Goal: Task Accomplishment & Management: Complete application form

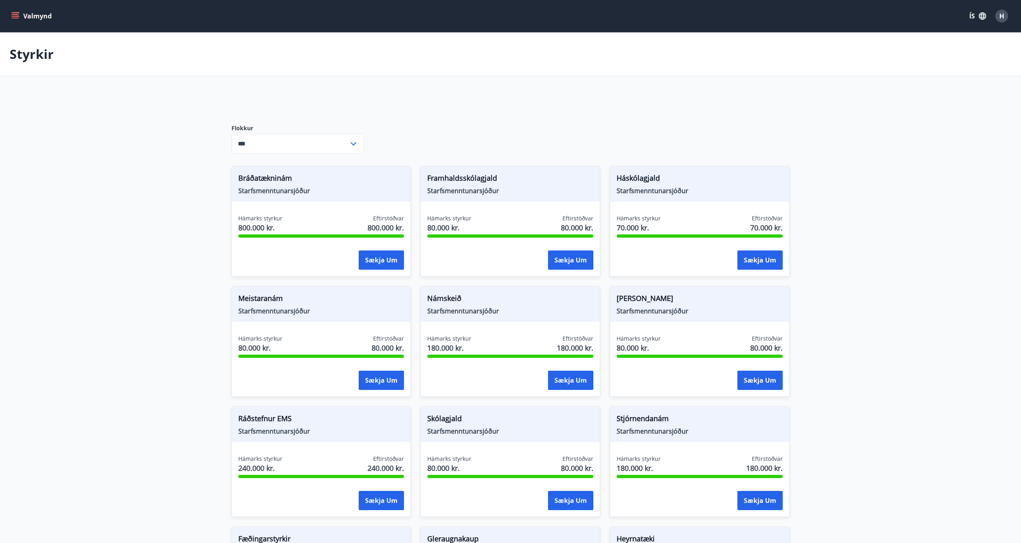
scroll to position [95, 0]
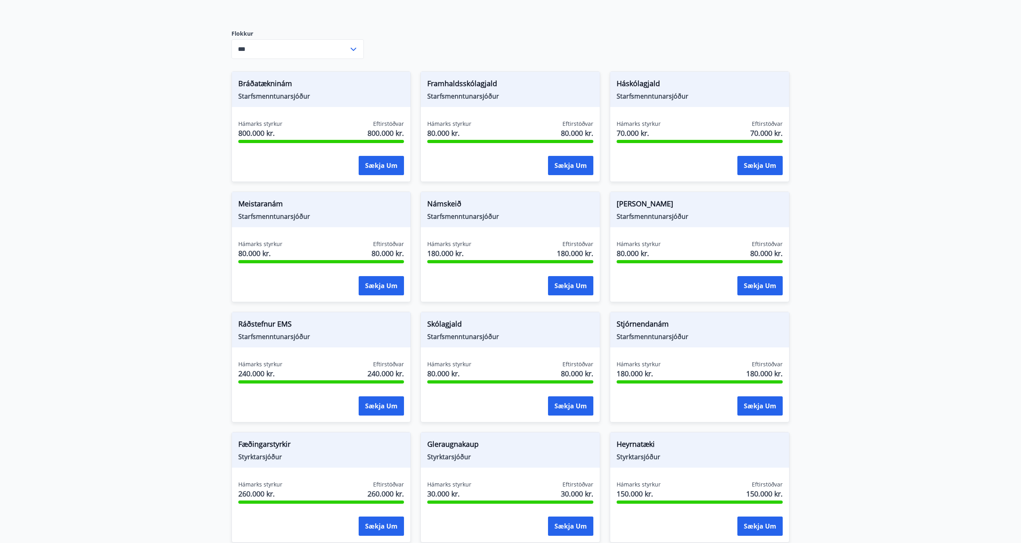
click at [890, 160] on main "Styrkir Flokkur *** ​ Bráðatækninám Starfsmenntunarsjóður Hámarks styrkur 800.0…" at bounding box center [510, 546] width 1021 height 1217
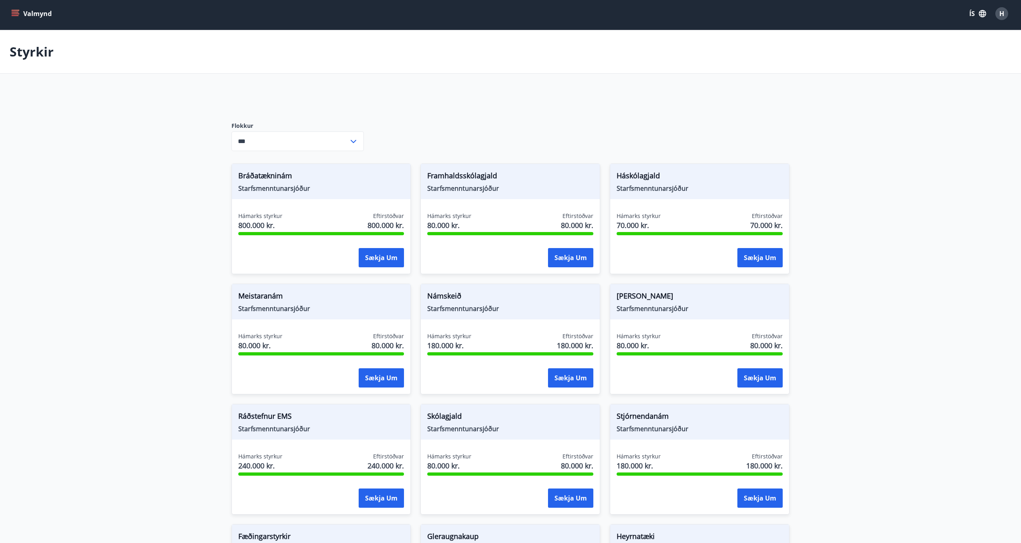
scroll to position [0, 0]
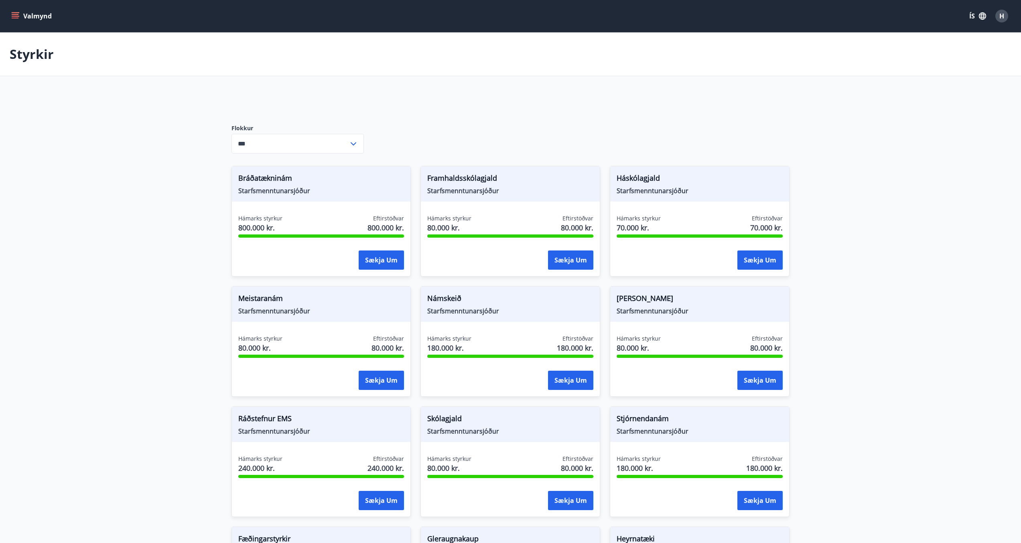
click at [19, 16] on button "Valmynd" at bounding box center [32, 16] width 45 height 14
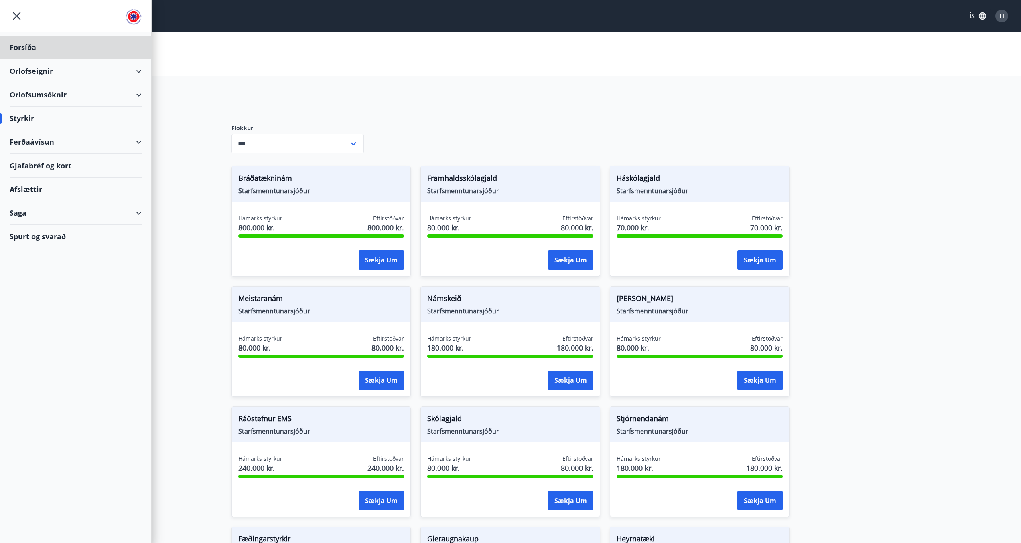
click at [32, 120] on div "Styrkir" at bounding box center [76, 119] width 132 height 24
click at [18, 116] on div "Styrkir" at bounding box center [76, 119] width 132 height 24
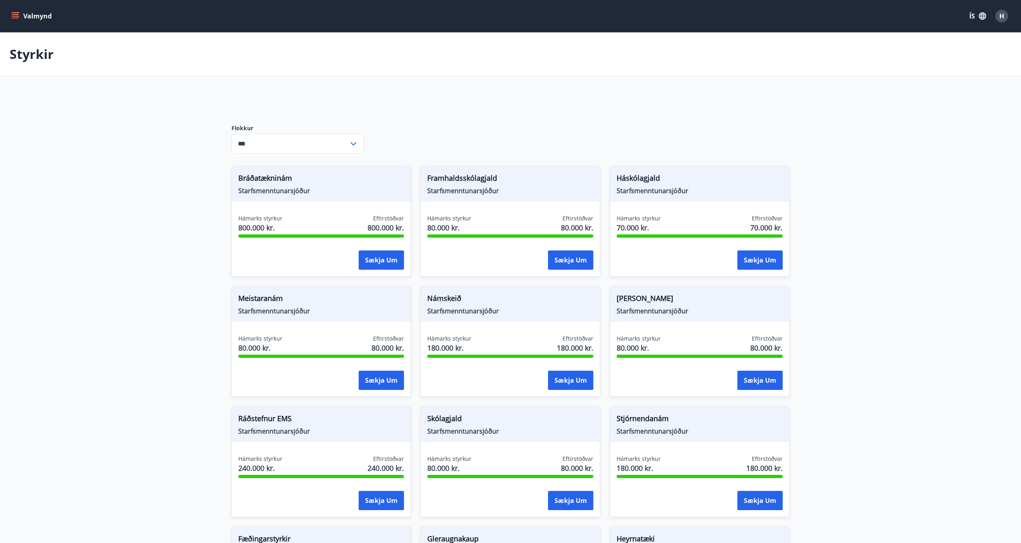
click at [32, 12] on button "Valmynd" at bounding box center [32, 16] width 45 height 14
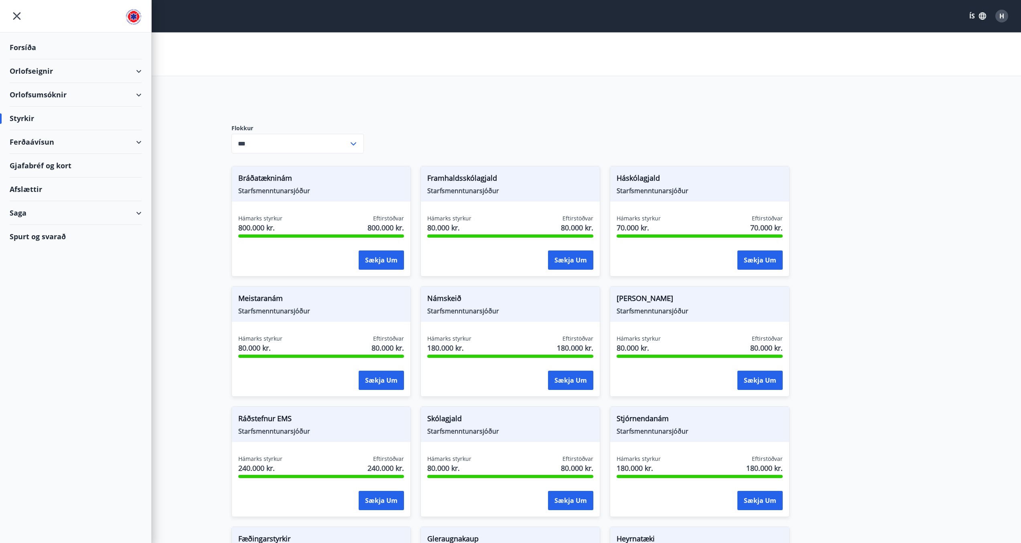
click at [24, 48] on div "Forsíða" at bounding box center [76, 48] width 132 height 24
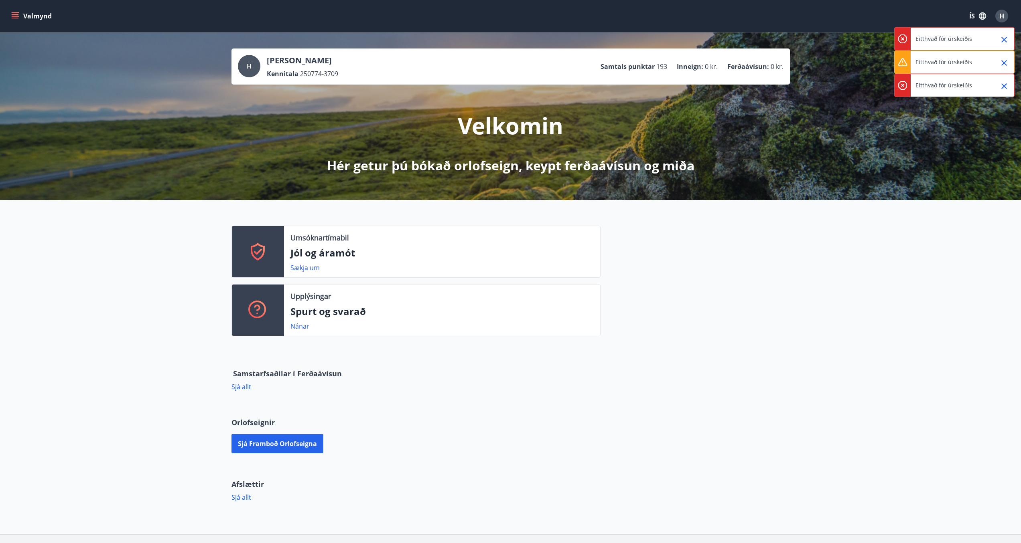
drag, startPoint x: 12, startPoint y: 13, endPoint x: 16, endPoint y: 22, distance: 10.6
click at [12, 13] on icon "menu" at bounding box center [16, 12] width 9 height 1
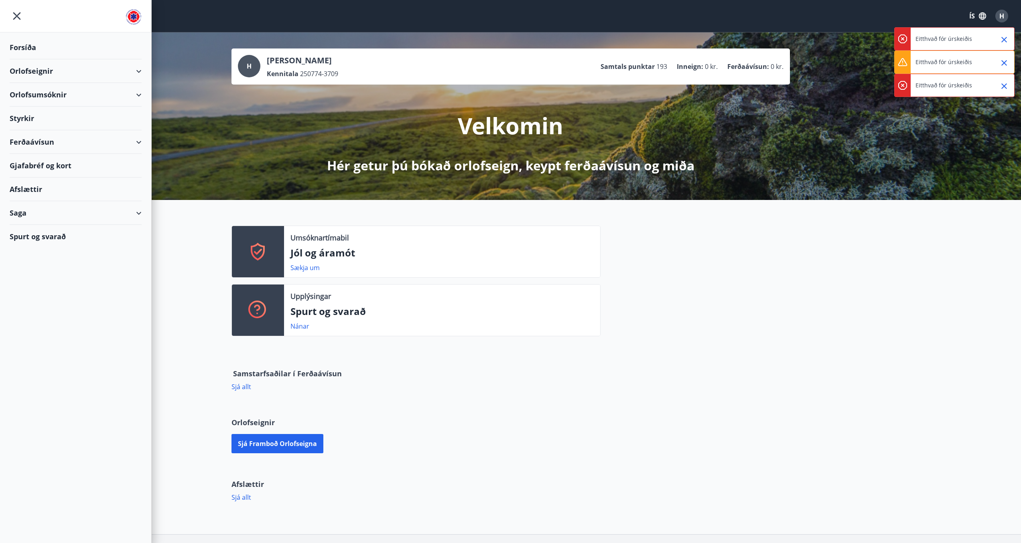
click at [27, 118] on div "Styrkir" at bounding box center [76, 119] width 132 height 24
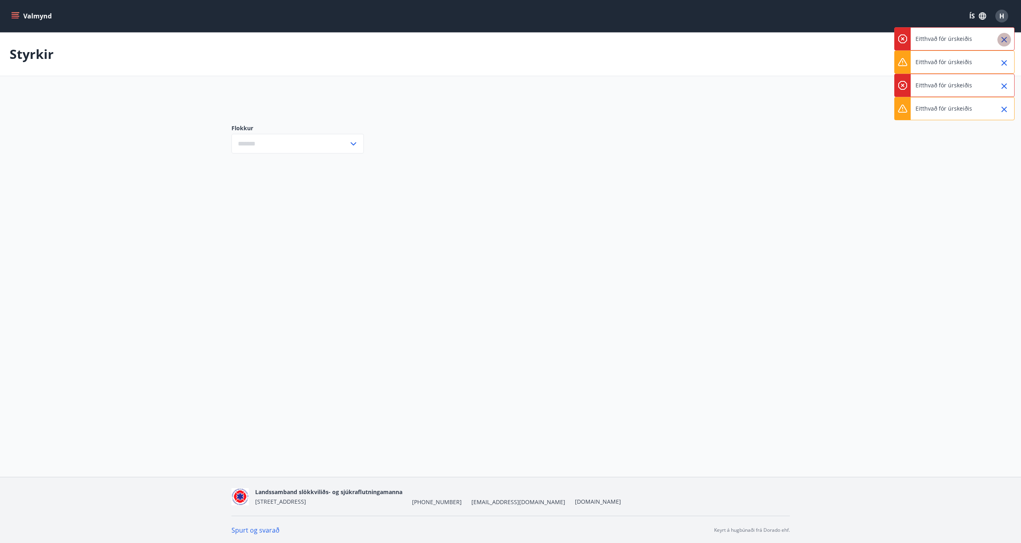
click at [1006, 38] on icon "Close" at bounding box center [1004, 40] width 6 height 6
click at [1004, 40] on icon "Close" at bounding box center [1004, 40] width 6 height 6
click at [1004, 37] on icon "Close" at bounding box center [1004, 40] width 10 height 10
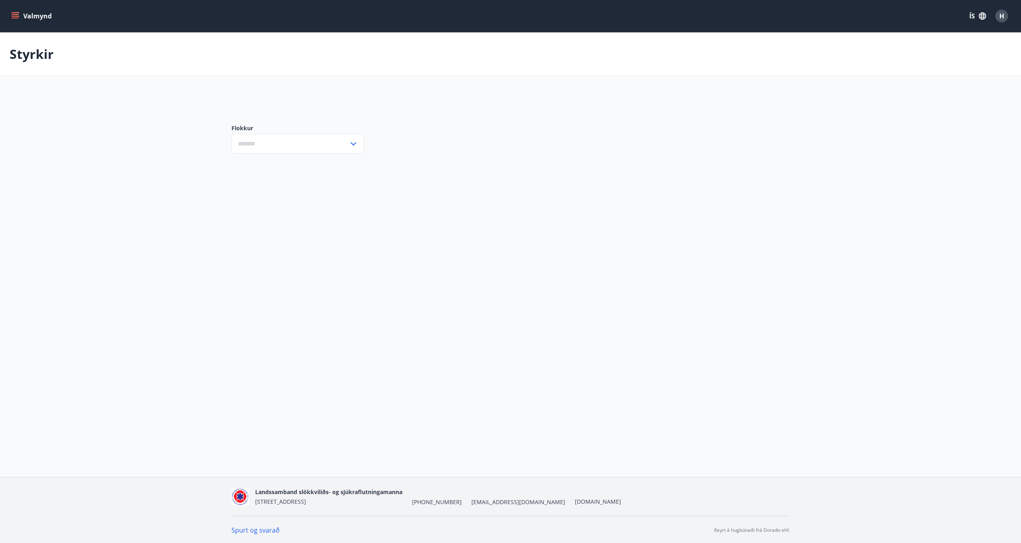
click at [359, 146] on div "​" at bounding box center [297, 144] width 132 height 20
click at [355, 145] on icon at bounding box center [354, 144] width 10 height 10
click at [19, 19] on icon "menu" at bounding box center [15, 16] width 8 height 8
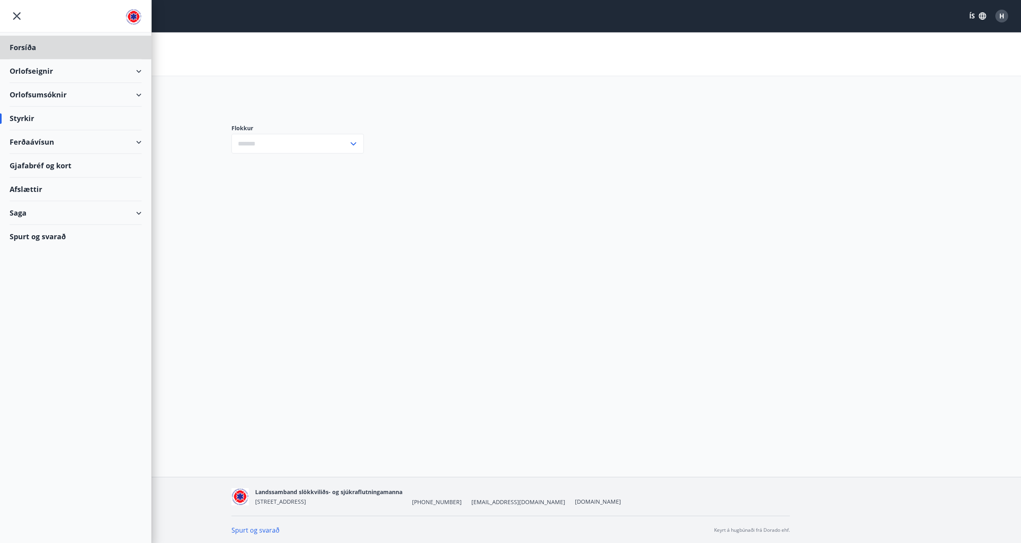
click at [32, 121] on div "Styrkir" at bounding box center [76, 119] width 132 height 24
click at [27, 141] on div "Ferðaávísun" at bounding box center [76, 142] width 132 height 24
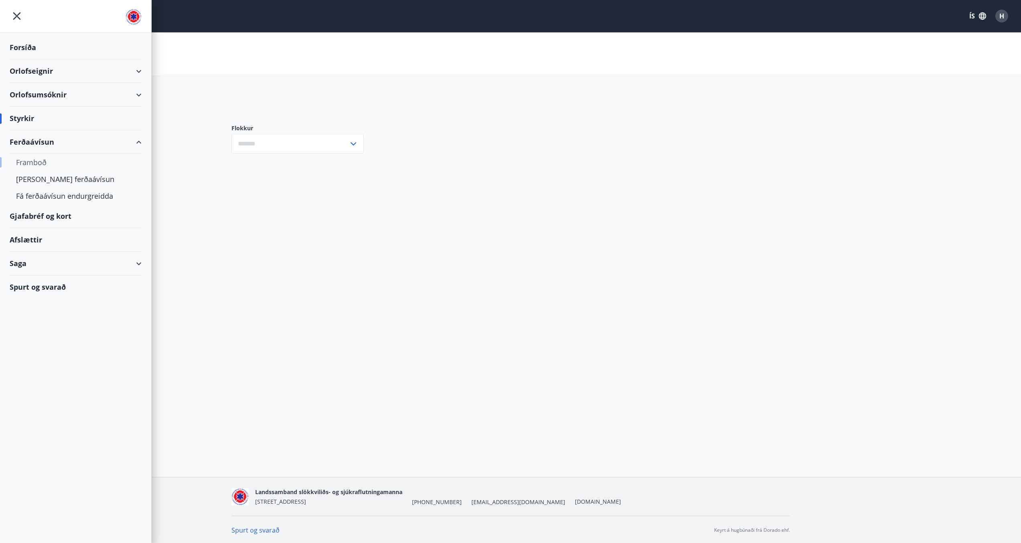
click at [28, 163] on div "Framboð" at bounding box center [75, 162] width 119 height 17
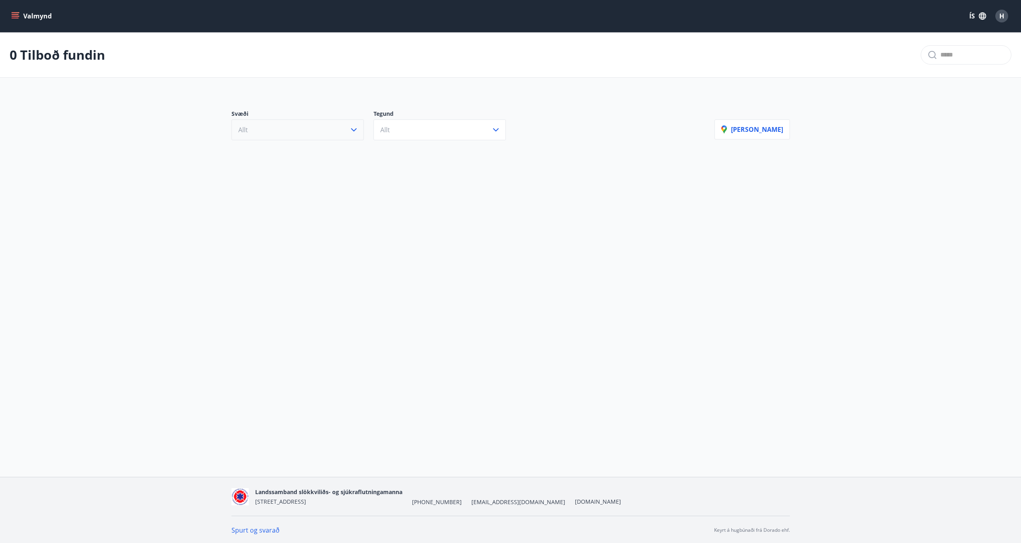
click at [348, 135] on button "Allt" at bounding box center [297, 130] width 132 height 21
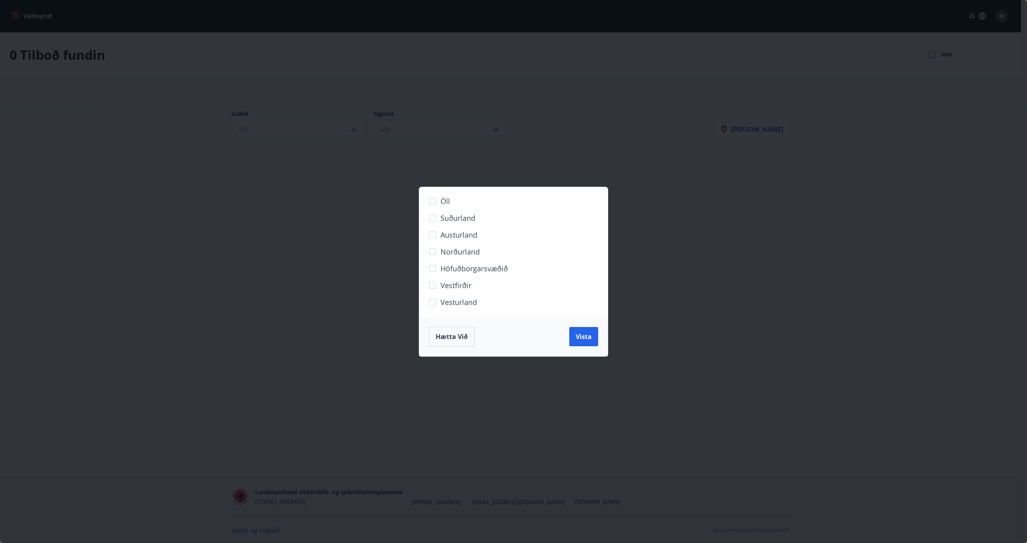
click at [556, 97] on div "Öll Suðurland Austurland Norðurland Höfuðborgarsvæðið Vestfirðir Vesturland Hæt…" at bounding box center [513, 271] width 1027 height 543
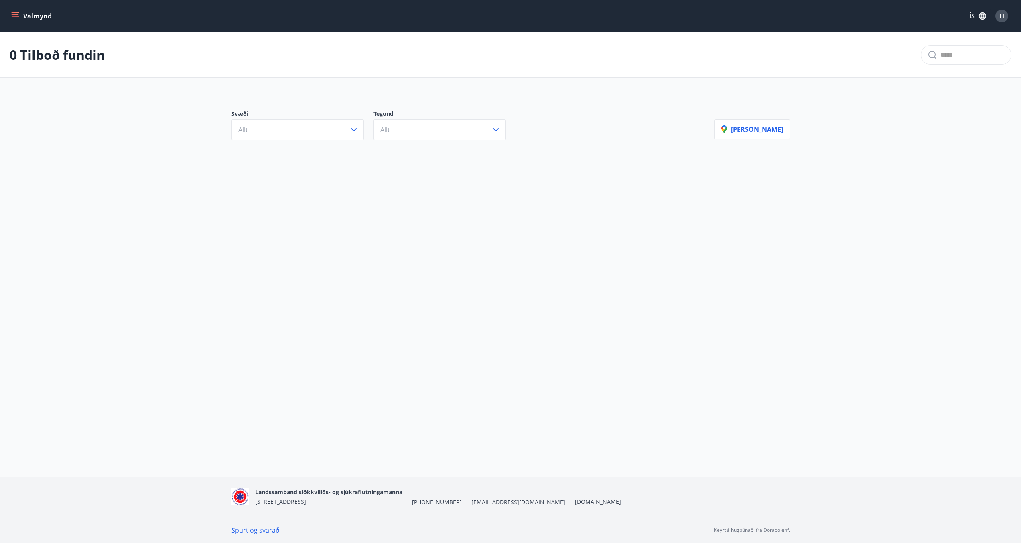
click at [19, 16] on button "Valmynd" at bounding box center [32, 16] width 45 height 14
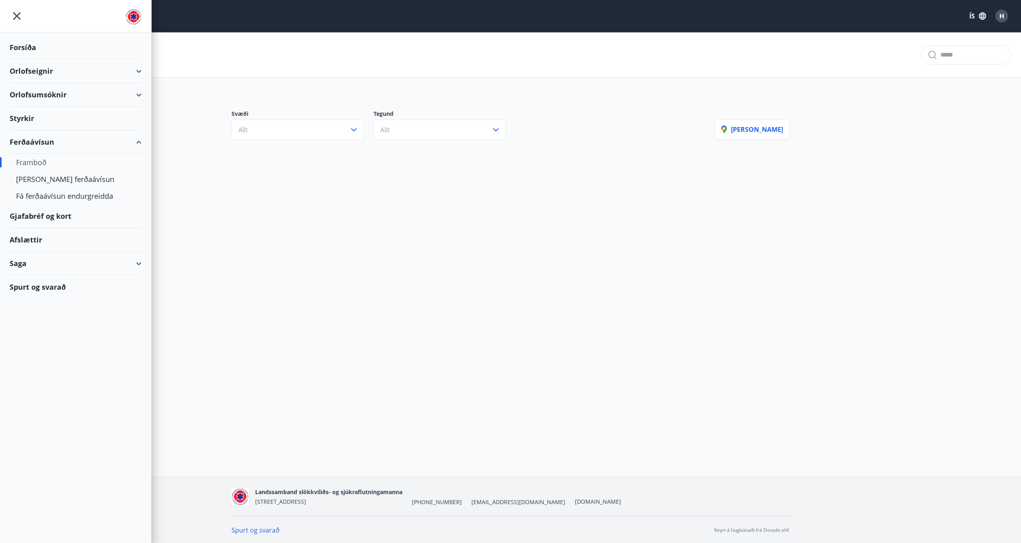
click at [50, 94] on div "Orlofsumsóknir" at bounding box center [76, 95] width 132 height 24
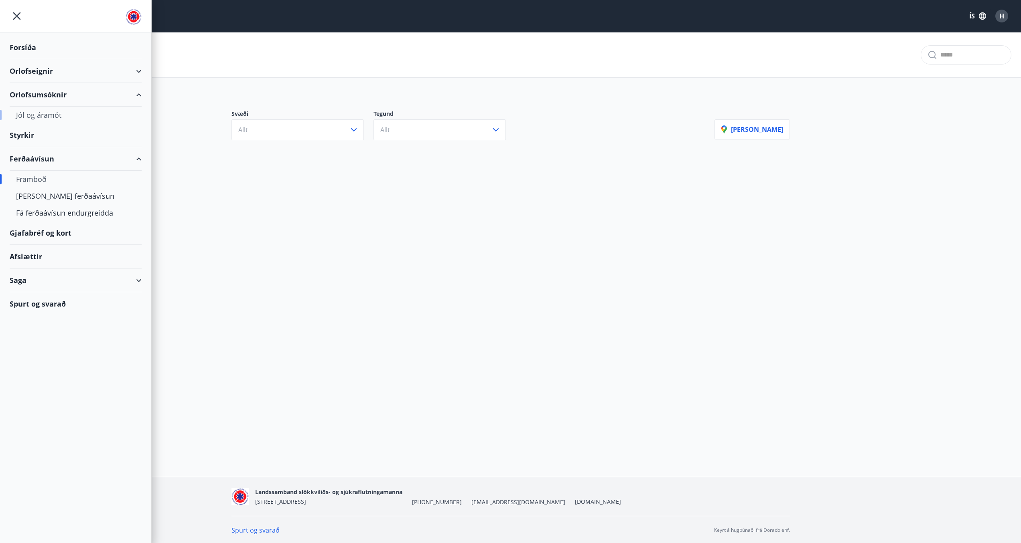
click at [58, 118] on div "Jól og áramót" at bounding box center [75, 115] width 119 height 17
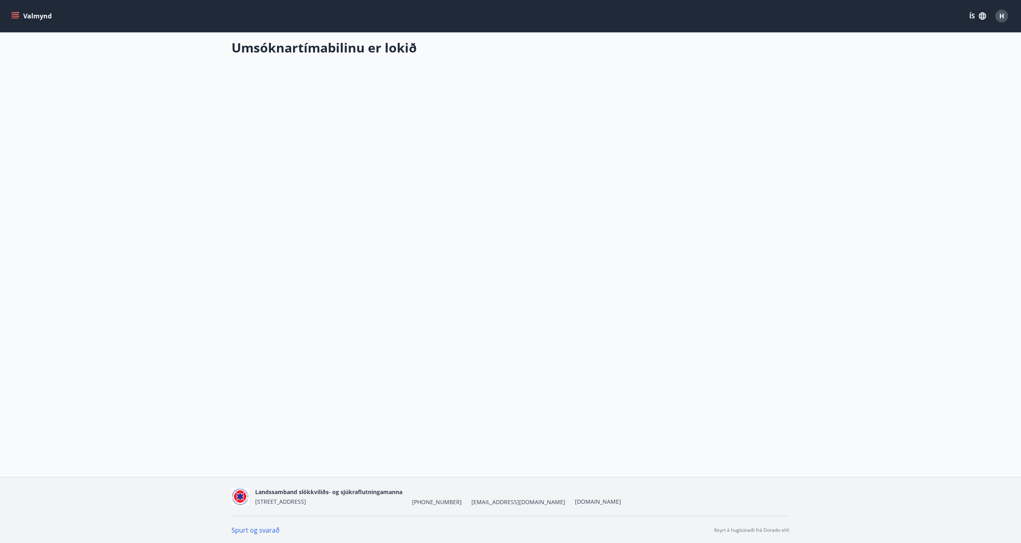
click at [19, 21] on button "Valmynd" at bounding box center [32, 16] width 45 height 14
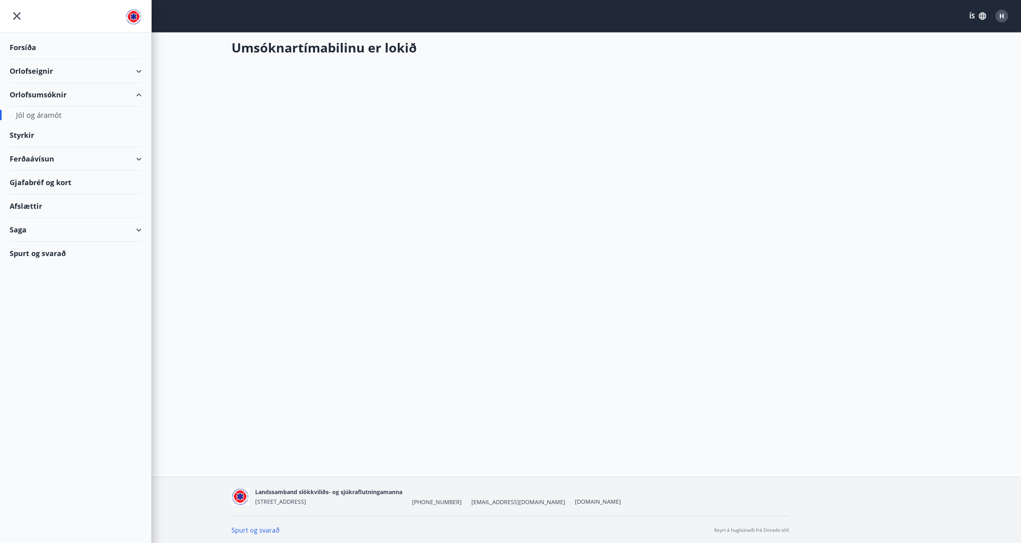
click at [46, 258] on div "Spurt og svarað" at bounding box center [76, 253] width 132 height 23
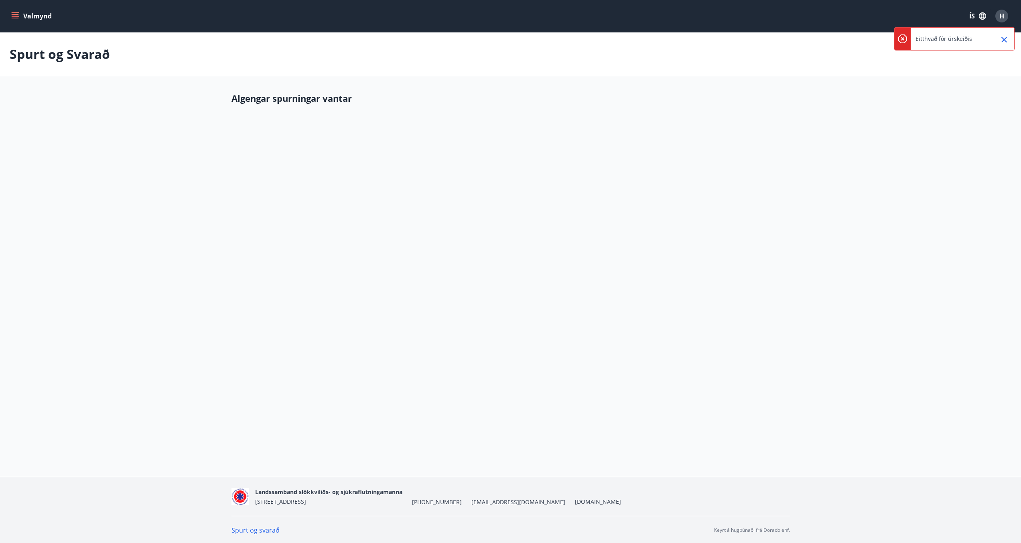
click at [1004, 37] on icon "Close" at bounding box center [1004, 40] width 10 height 10
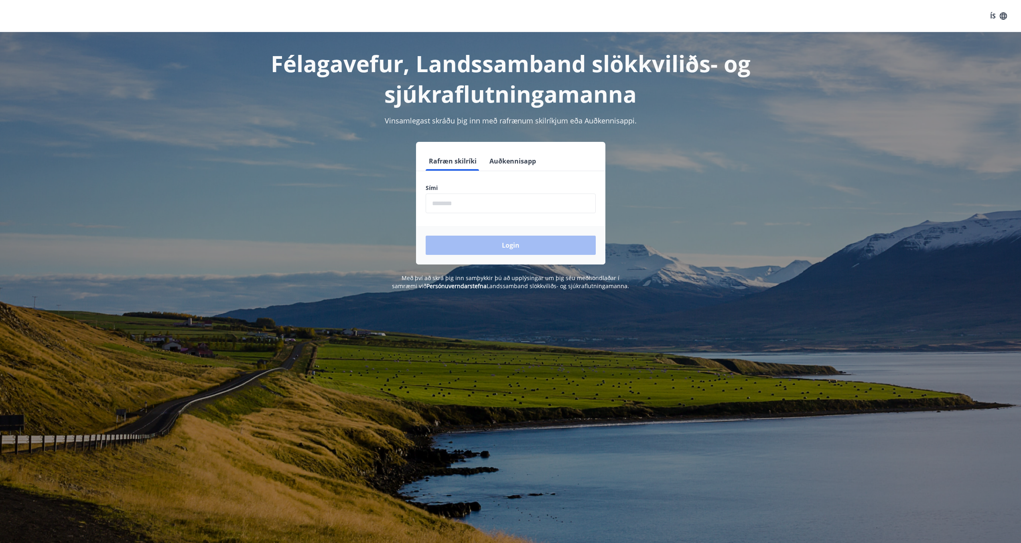
click at [517, 210] on input "phone" at bounding box center [511, 204] width 170 height 20
type input "********"
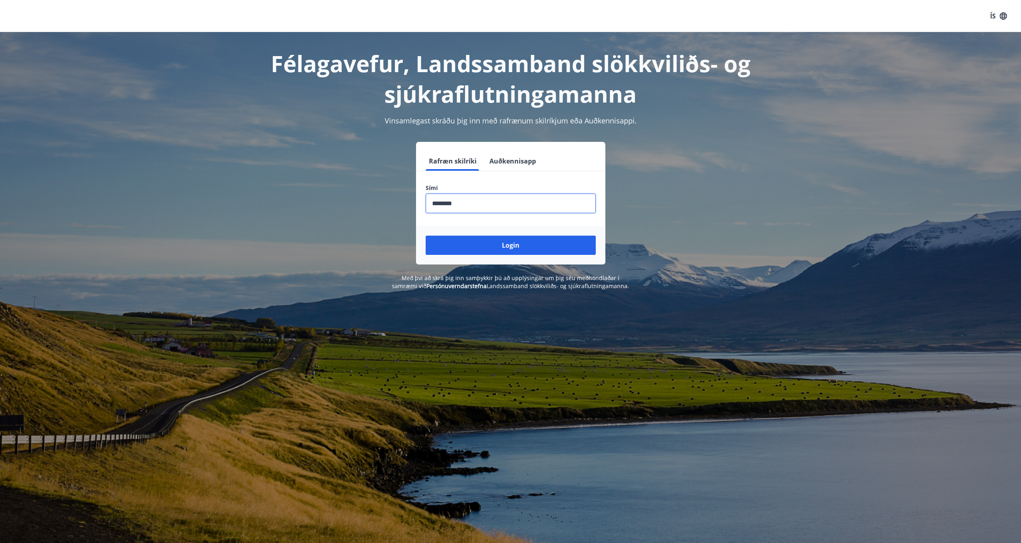
click at [473, 243] on button "Login" at bounding box center [511, 245] width 170 height 19
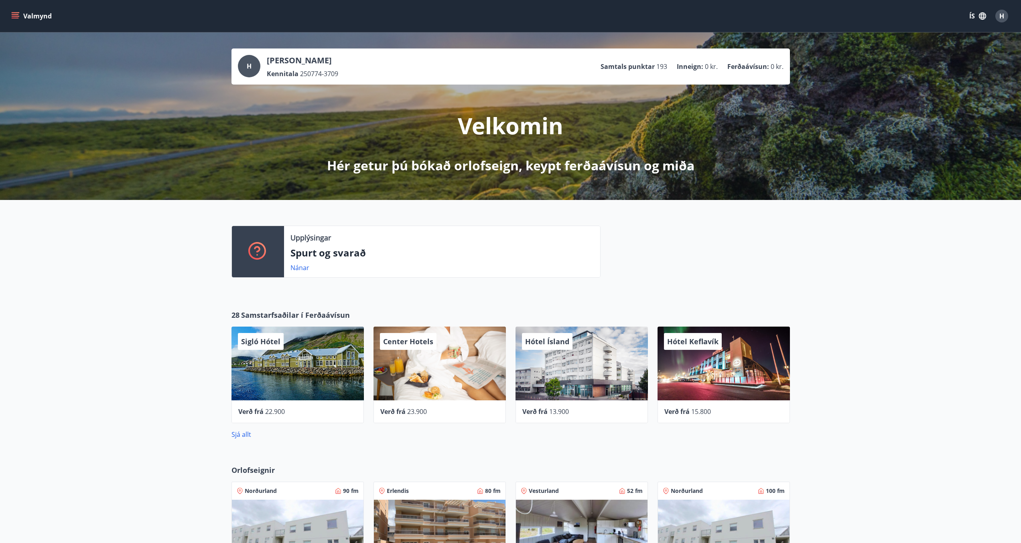
click at [15, 18] on icon "menu" at bounding box center [15, 18] width 7 height 1
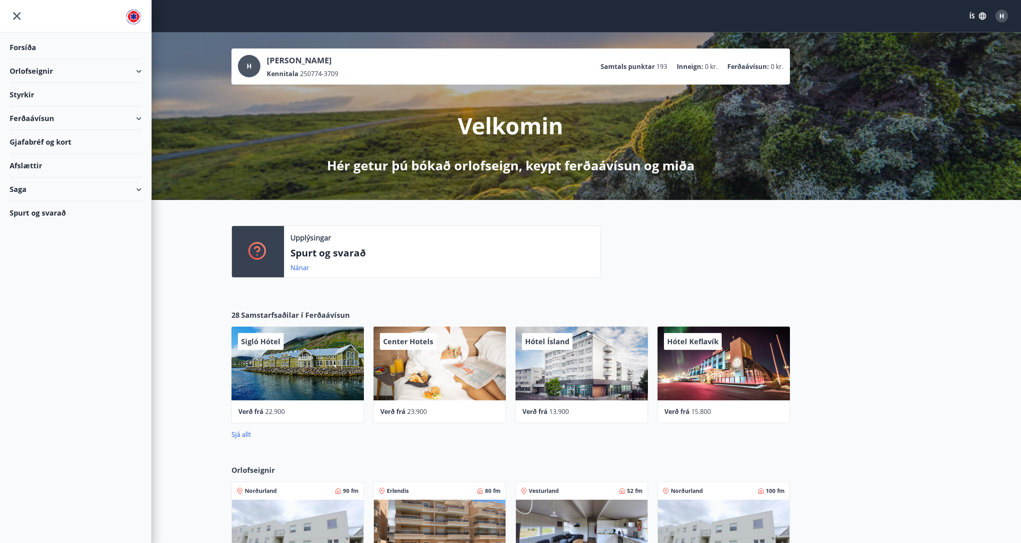
click at [26, 91] on div "Styrkir" at bounding box center [76, 95] width 132 height 24
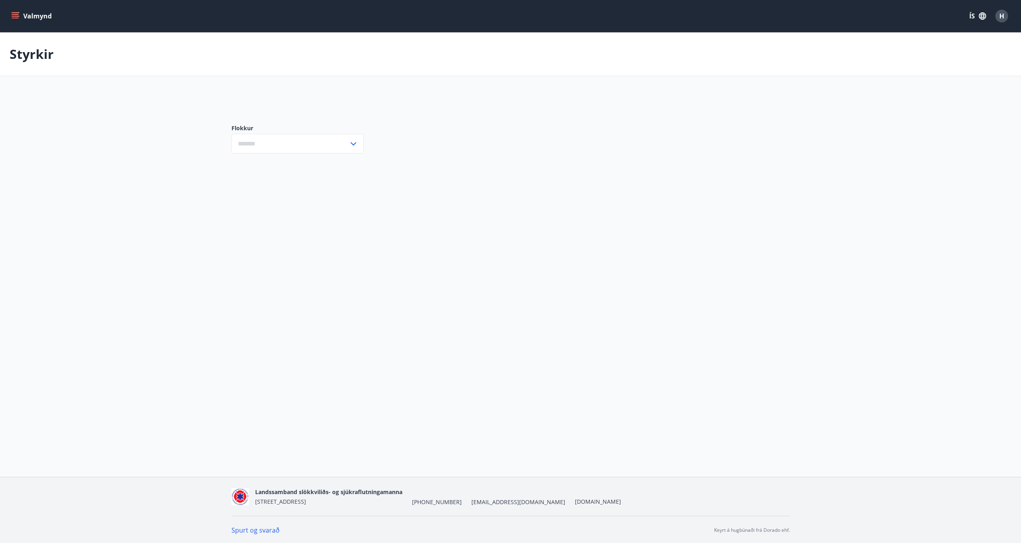
type input "***"
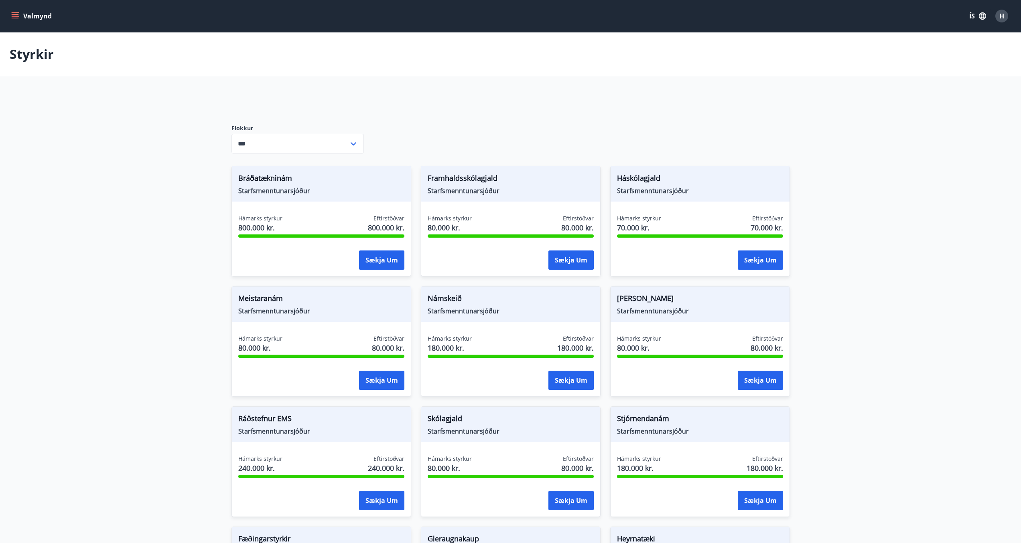
click at [34, 66] on div "Styrkir" at bounding box center [510, 54] width 1021 height 44
click at [33, 59] on p "Styrkir" at bounding box center [32, 54] width 44 height 18
click at [16, 21] on button "Valmynd" at bounding box center [32, 16] width 45 height 14
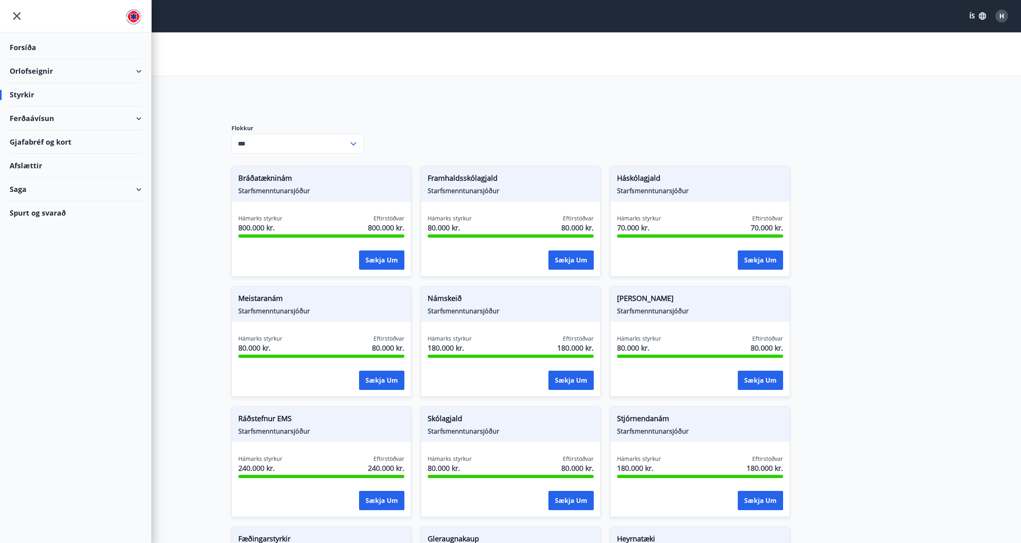
click at [28, 219] on div "Spurt og svarað" at bounding box center [76, 212] width 132 height 23
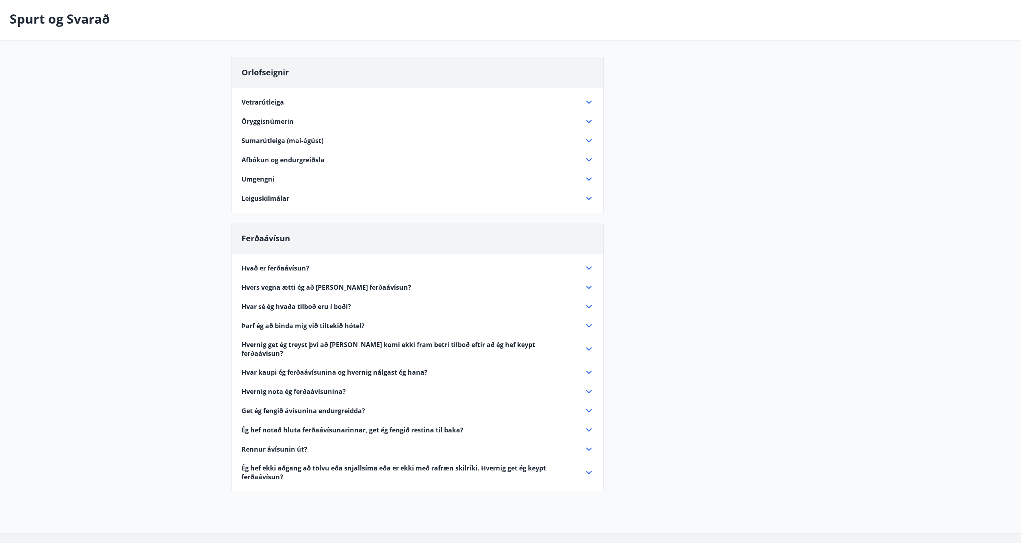
scroll to position [85, 0]
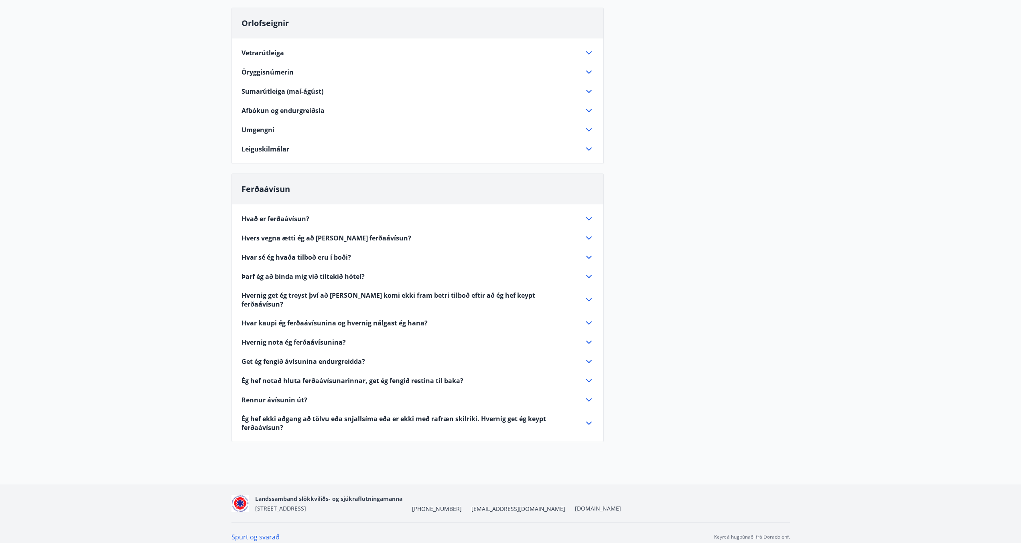
click at [590, 219] on icon at bounding box center [589, 218] width 6 height 3
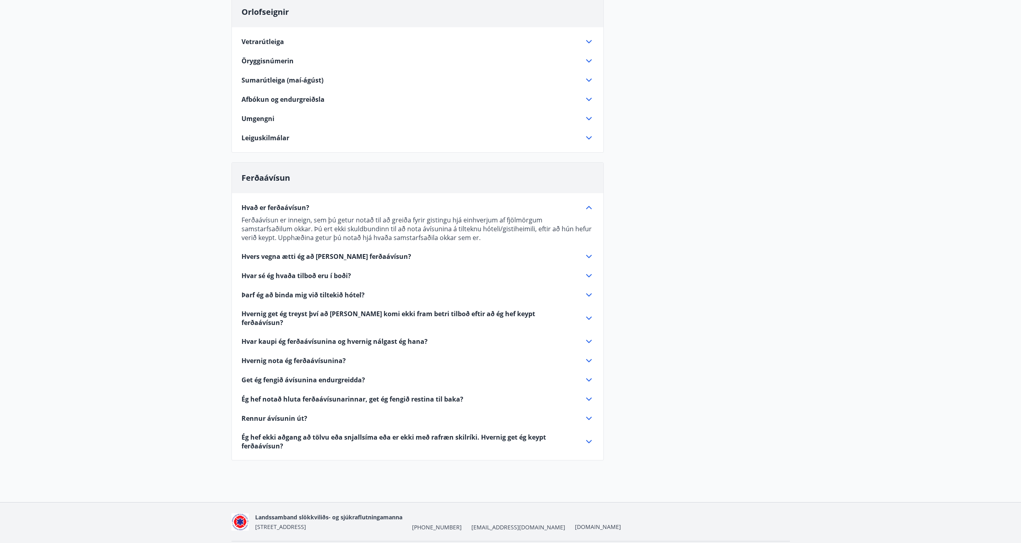
scroll to position [96, 0]
click at [589, 417] on icon at bounding box center [589, 418] width 6 height 3
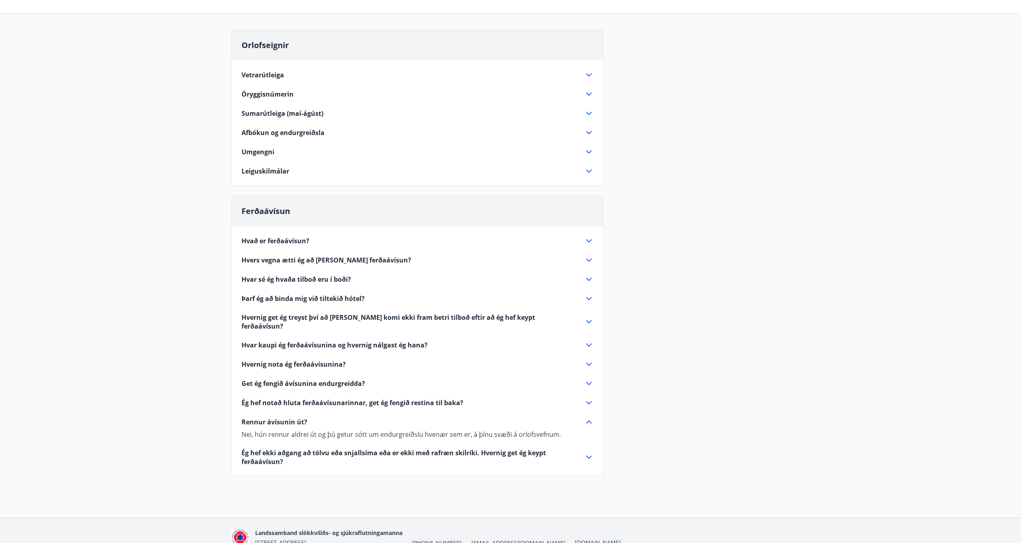
scroll to position [0, 0]
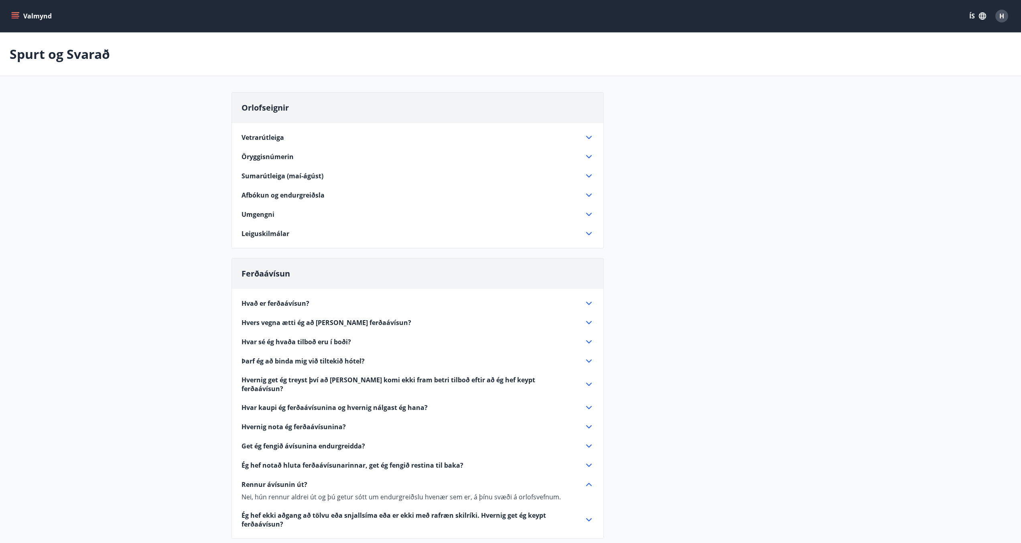
click at [343, 342] on span "Hvar sé ég hvaða tilboð eru í boði?" at bounding box center [296, 342] width 110 height 9
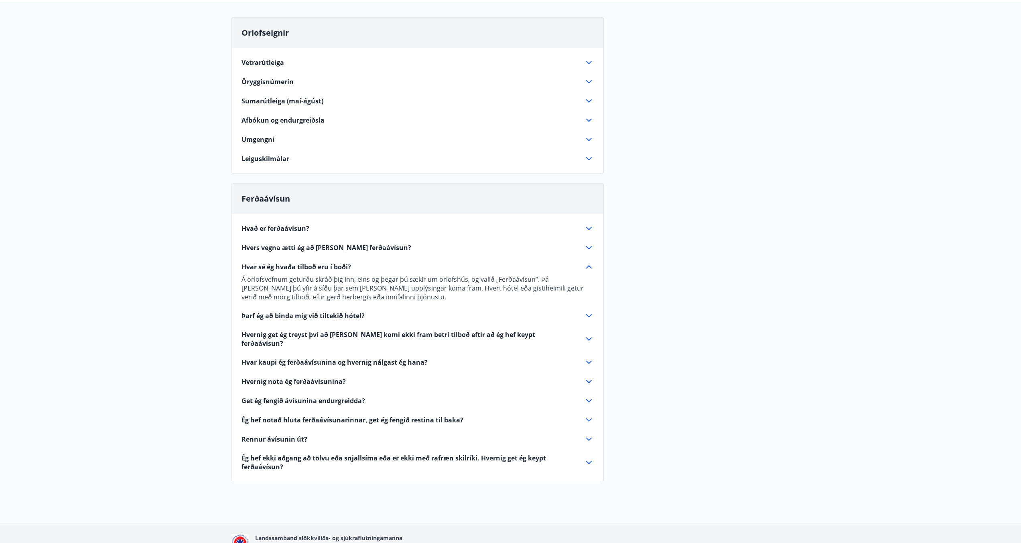
scroll to position [3, 0]
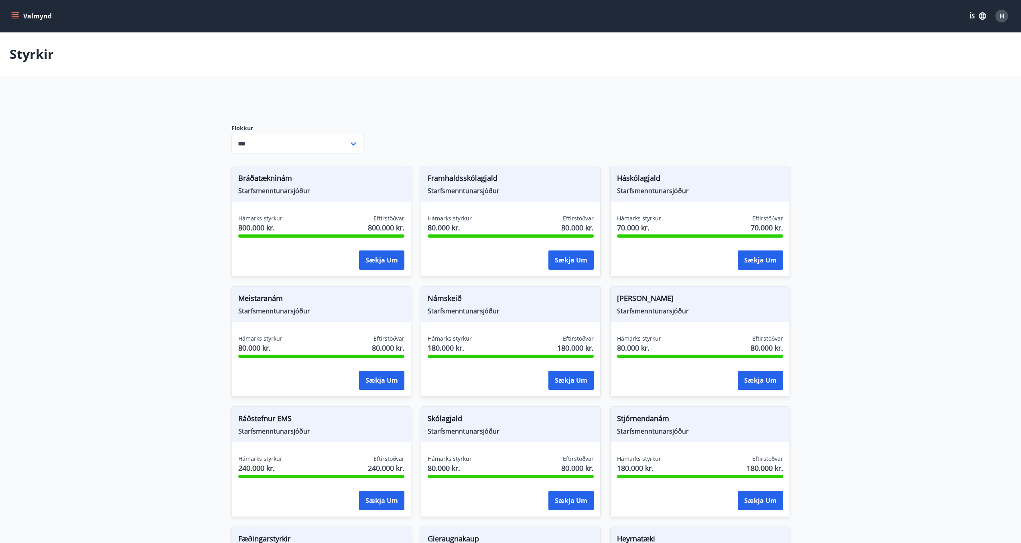
type input "***"
click at [14, 16] on icon "menu" at bounding box center [16, 16] width 9 height 1
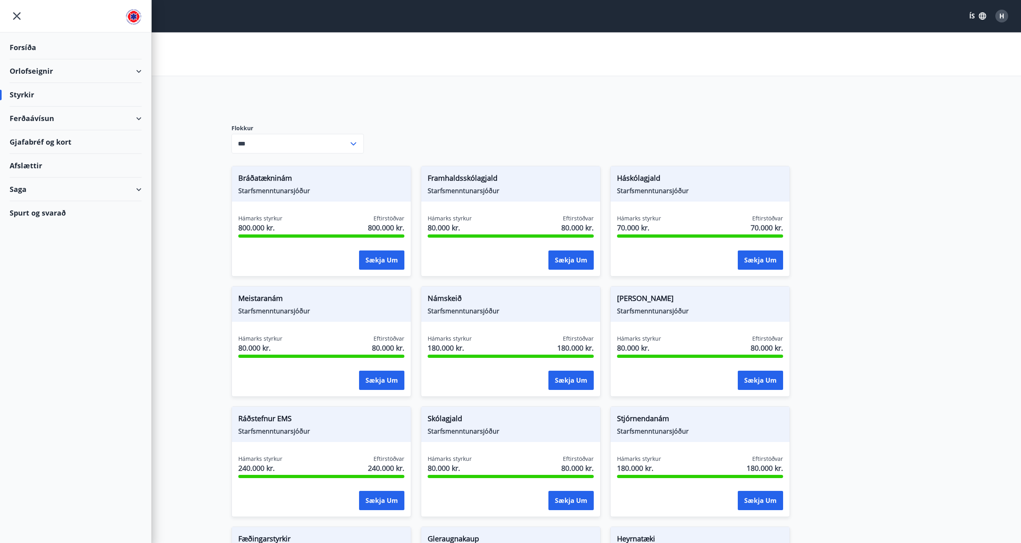
click at [140, 193] on div "Saga" at bounding box center [76, 190] width 132 height 24
click at [29, 247] on div "Umsóknir" at bounding box center [75, 243] width 119 height 17
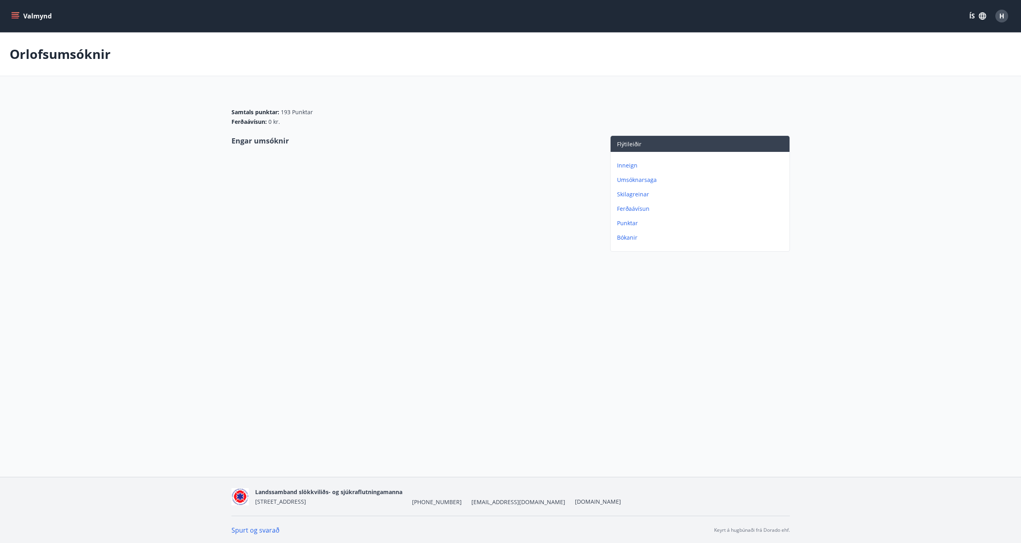
click at [625, 237] on p "Bókanir" at bounding box center [701, 238] width 169 height 8
click at [627, 225] on p "Punktar" at bounding box center [701, 223] width 169 height 8
click at [627, 167] on p "Inneign" at bounding box center [701, 166] width 169 height 8
click at [629, 181] on p "Skilagreinar" at bounding box center [701, 180] width 169 height 8
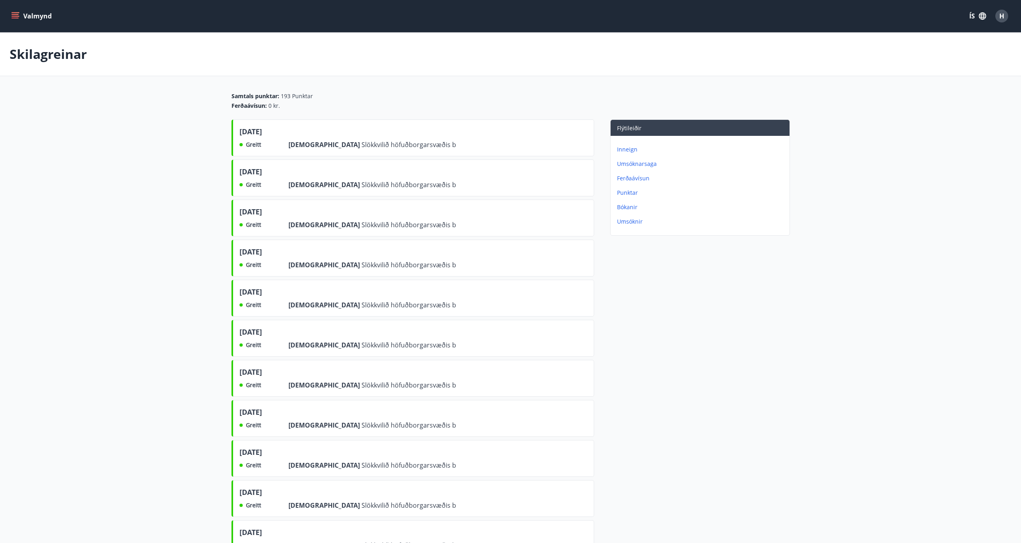
drag, startPoint x: 323, startPoint y: 140, endPoint x: 320, endPoint y: 49, distance: 90.7
click at [361, 140] on span "Slökkvilið höfuðborgarsvæðis b" at bounding box center [408, 144] width 95 height 9
click at [18, 19] on icon "menu" at bounding box center [15, 16] width 8 height 8
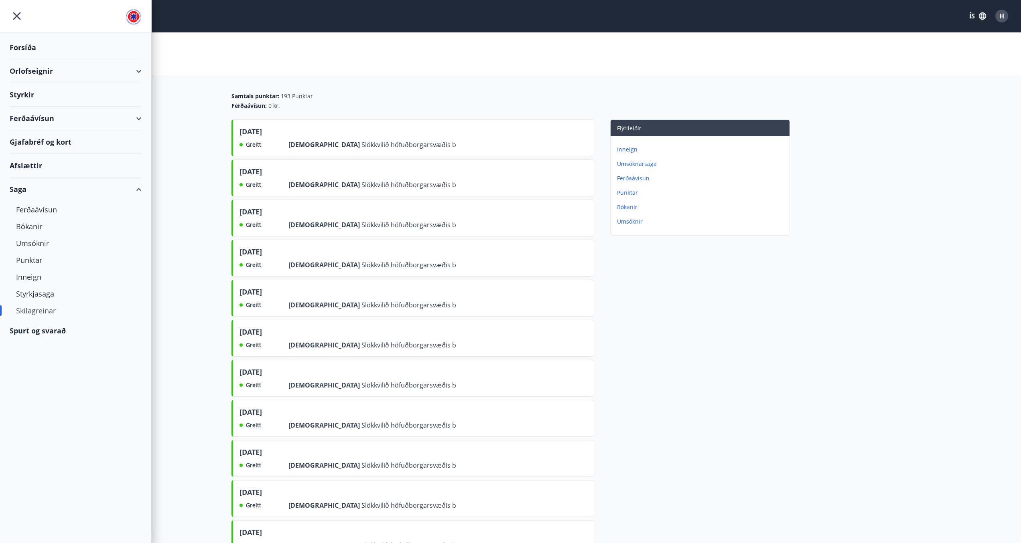
click at [25, 95] on div "Styrkir" at bounding box center [76, 95] width 132 height 24
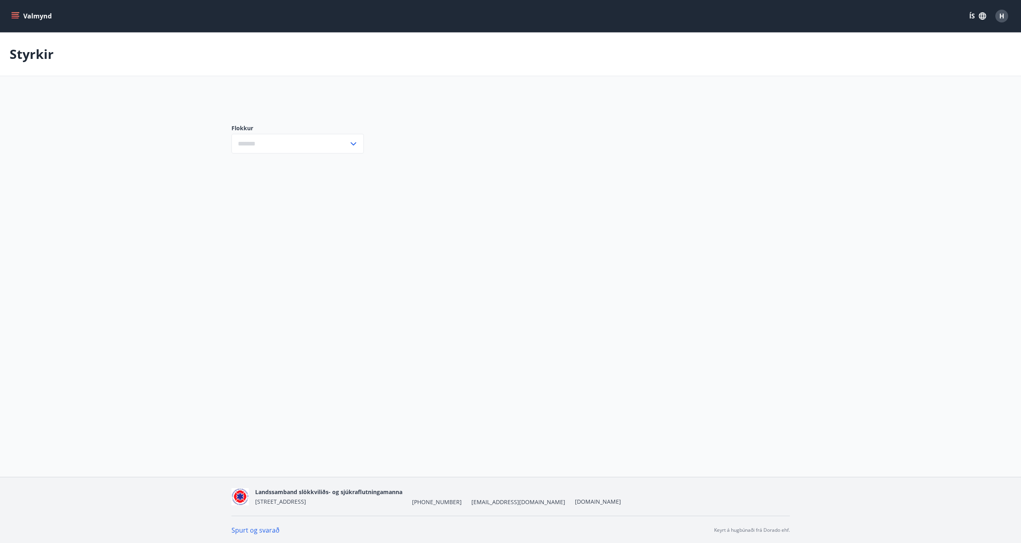
type input "***"
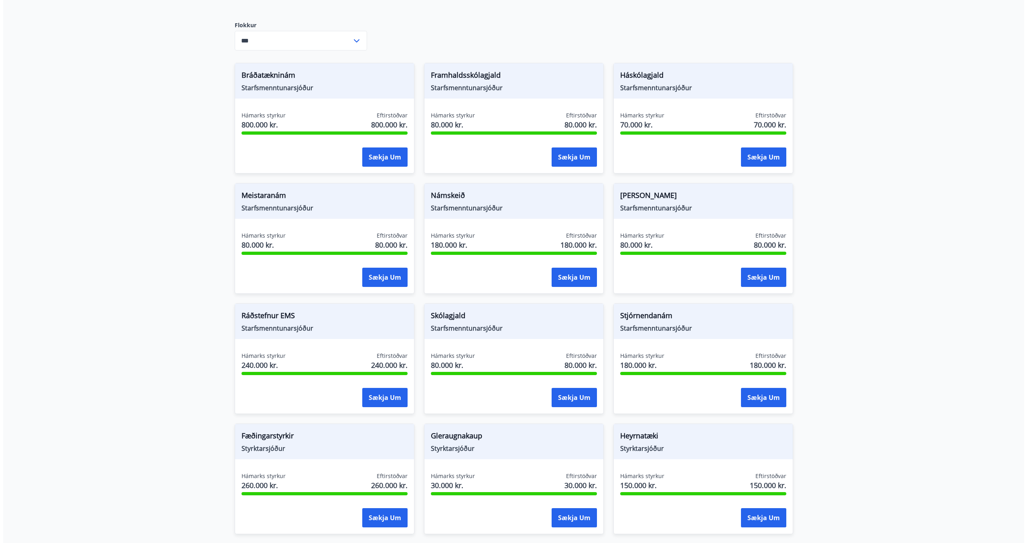
scroll to position [111, 0]
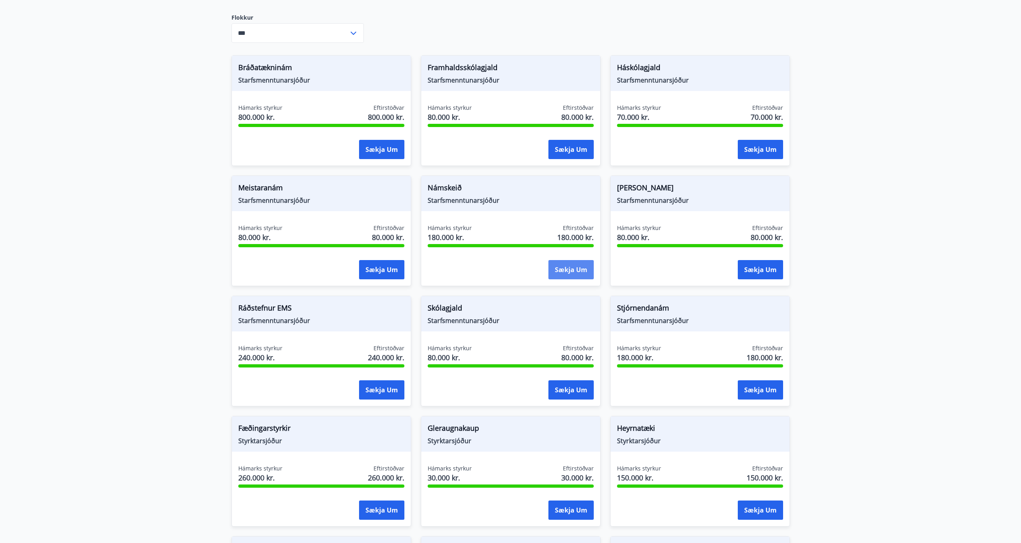
click at [557, 267] on button "Sækja um" at bounding box center [570, 269] width 45 height 19
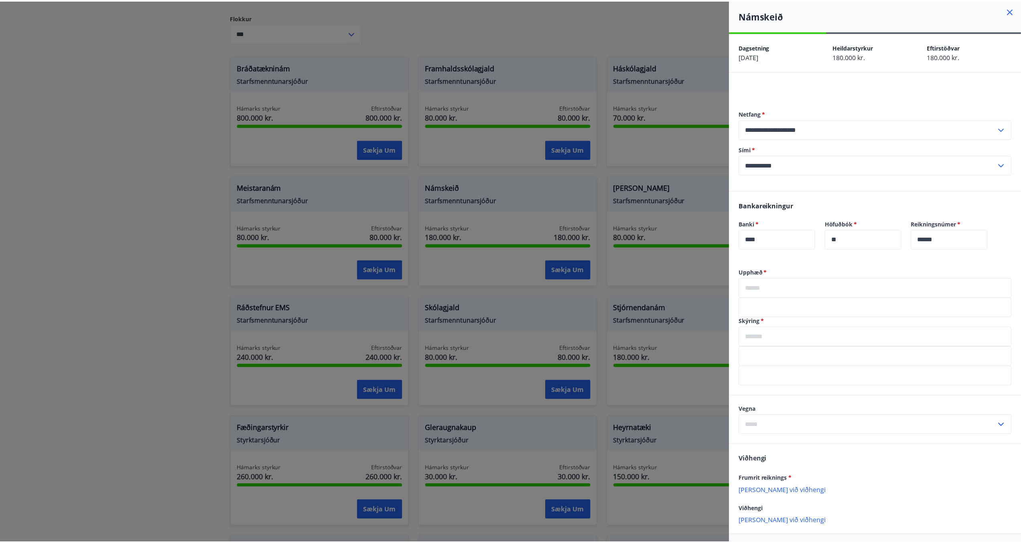
scroll to position [0, 0]
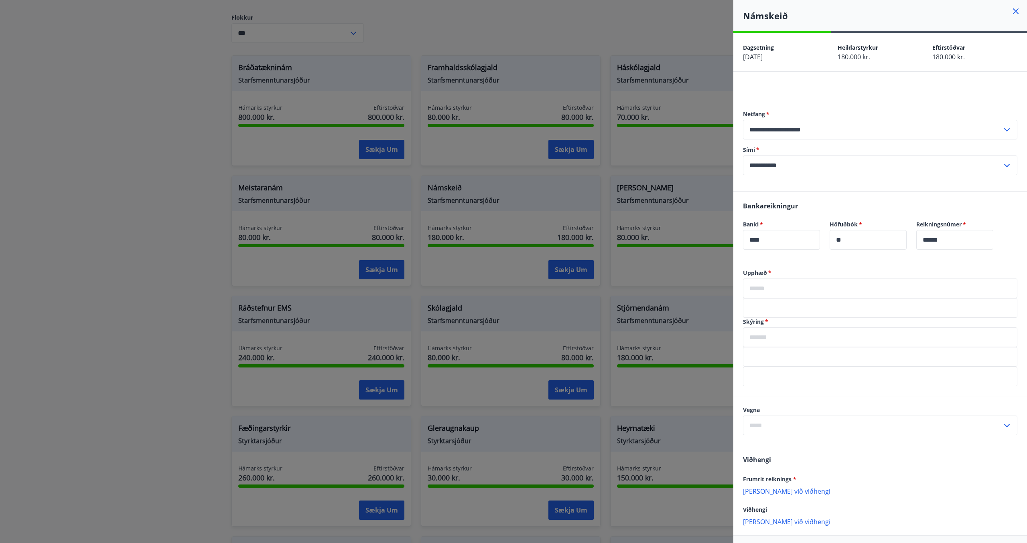
click at [176, 43] on div at bounding box center [513, 271] width 1027 height 543
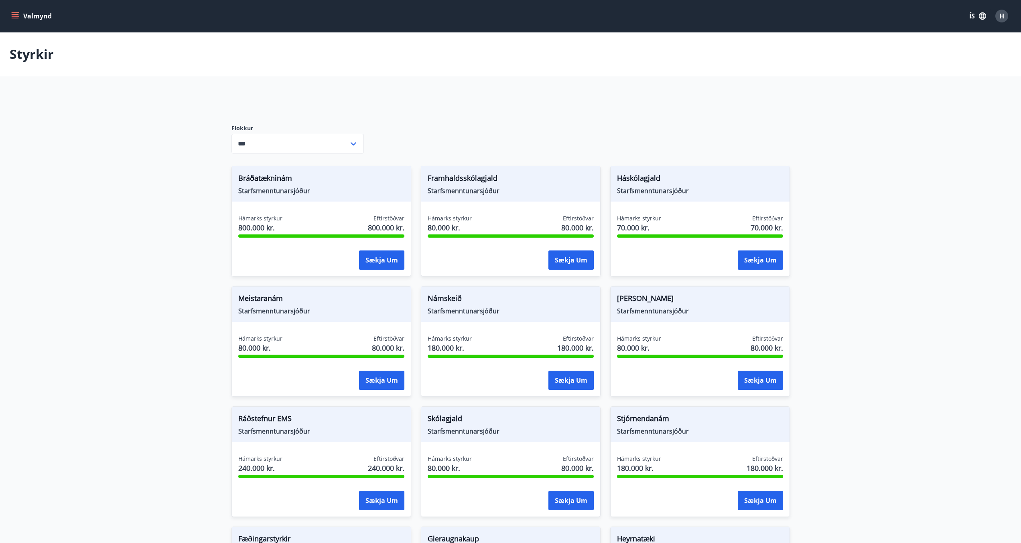
click at [43, 59] on p "Styrkir" at bounding box center [32, 54] width 44 height 18
click at [13, 14] on icon "menu" at bounding box center [15, 14] width 7 height 1
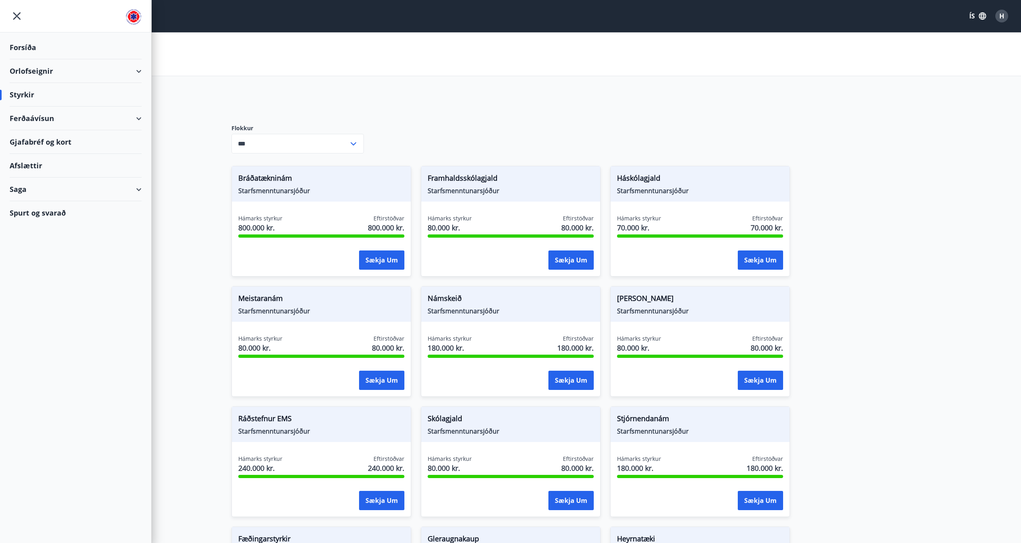
click at [28, 45] on div "Forsíða" at bounding box center [76, 48] width 132 height 24
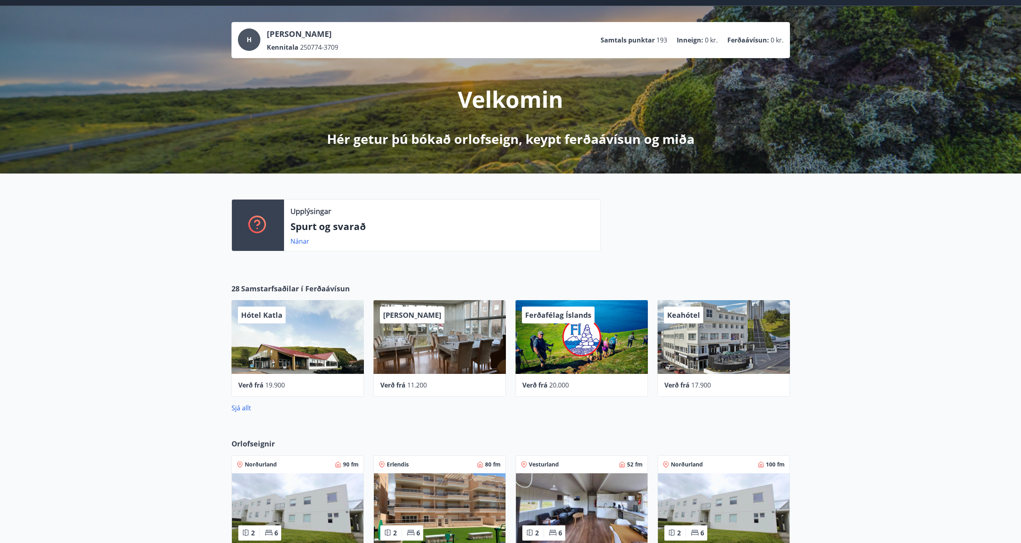
scroll to position [18, 0]
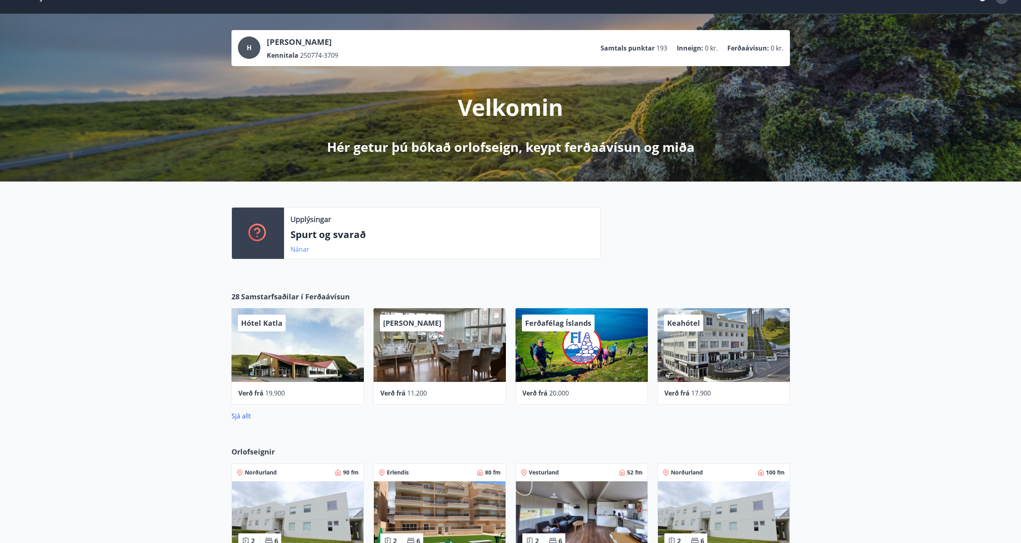
click at [301, 252] on link "Nánar" at bounding box center [299, 249] width 19 height 9
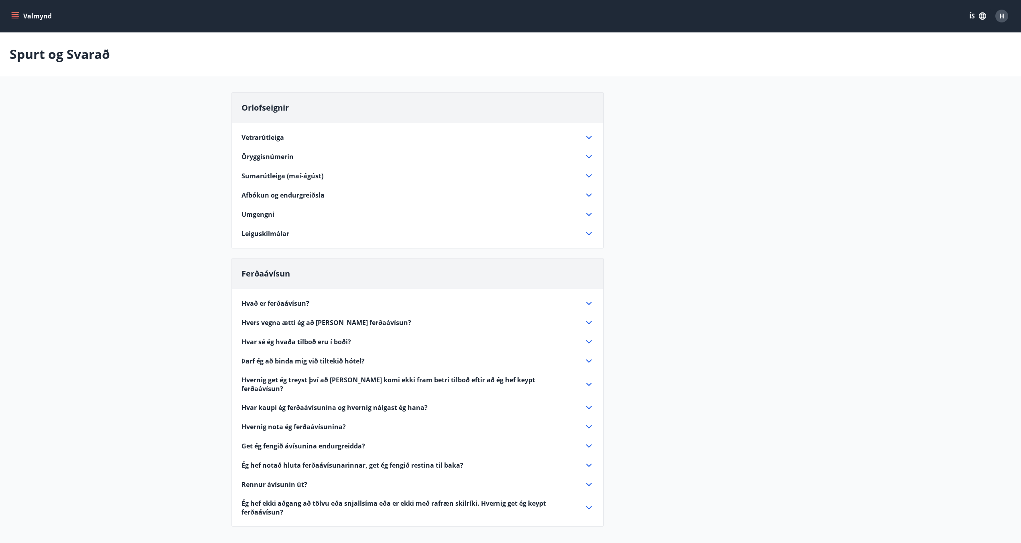
click at [19, 16] on button "Valmynd" at bounding box center [32, 16] width 45 height 14
click at [813, 35] on div "Spurt og Svarað" at bounding box center [510, 54] width 1021 height 44
click at [48, 18] on button "Valmynd" at bounding box center [32, 16] width 45 height 14
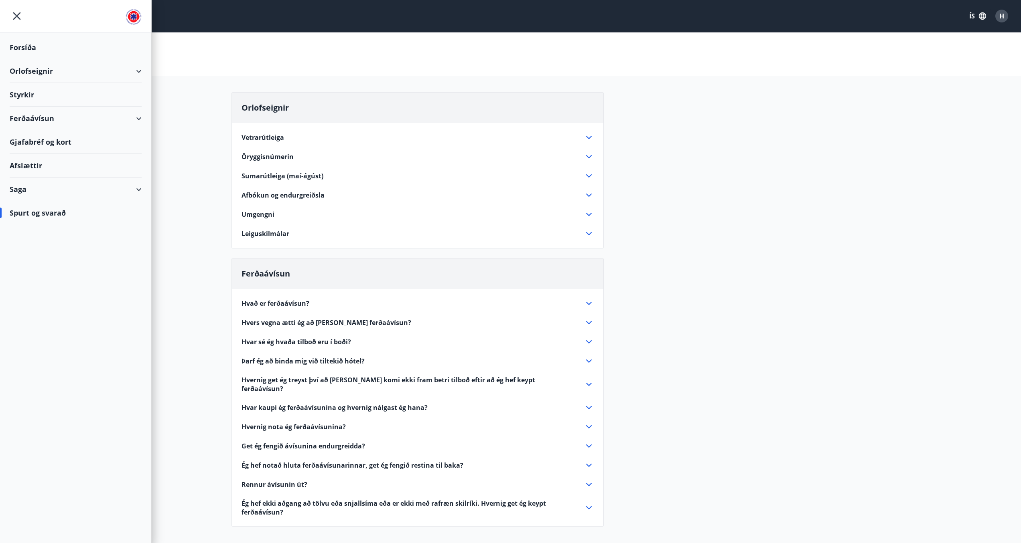
click at [135, 15] on img at bounding box center [134, 17] width 16 height 16
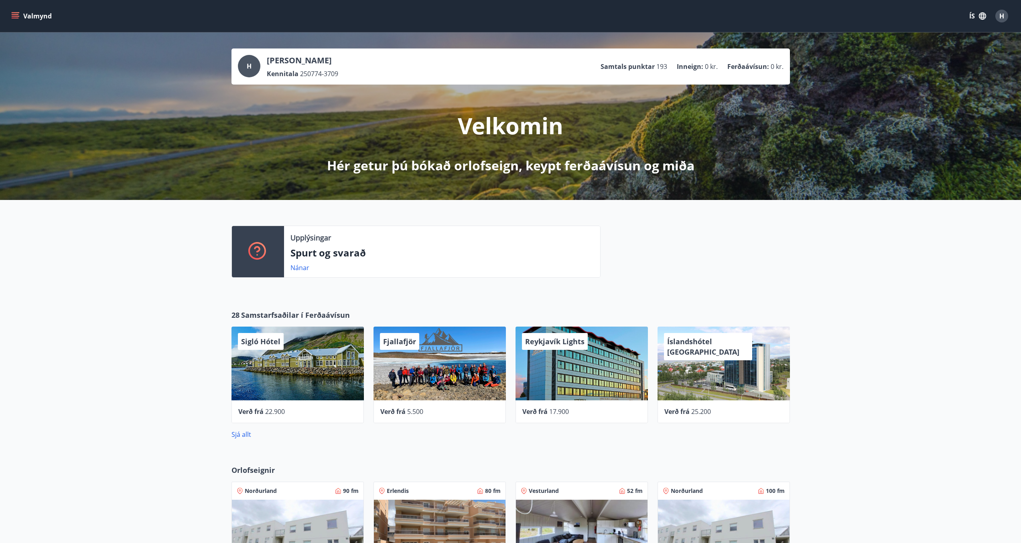
click at [8, 14] on div "Valmynd ÍS H" at bounding box center [510, 16] width 1021 height 32
click at [12, 19] on icon "menu" at bounding box center [15, 16] width 8 height 8
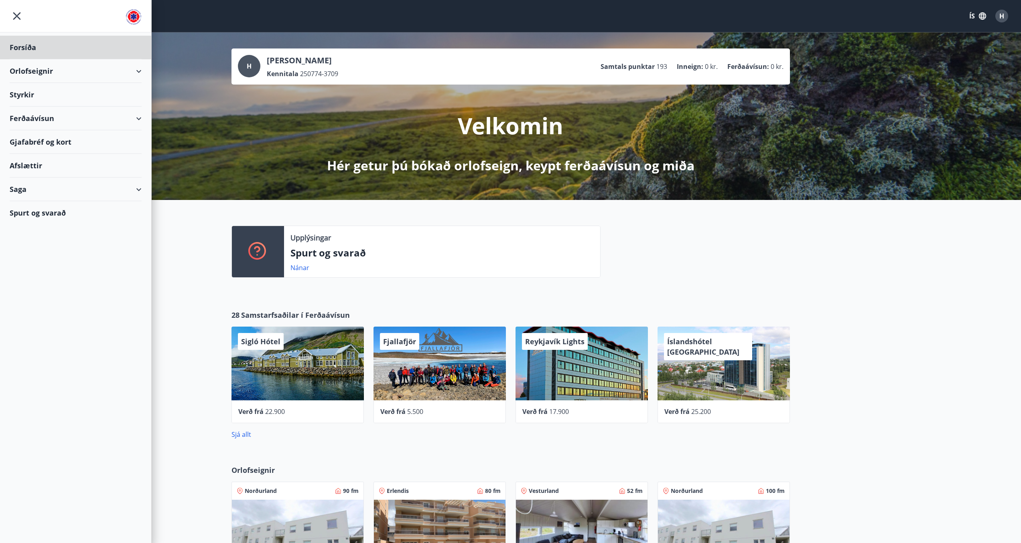
click at [15, 95] on div "Styrkir" at bounding box center [76, 95] width 132 height 24
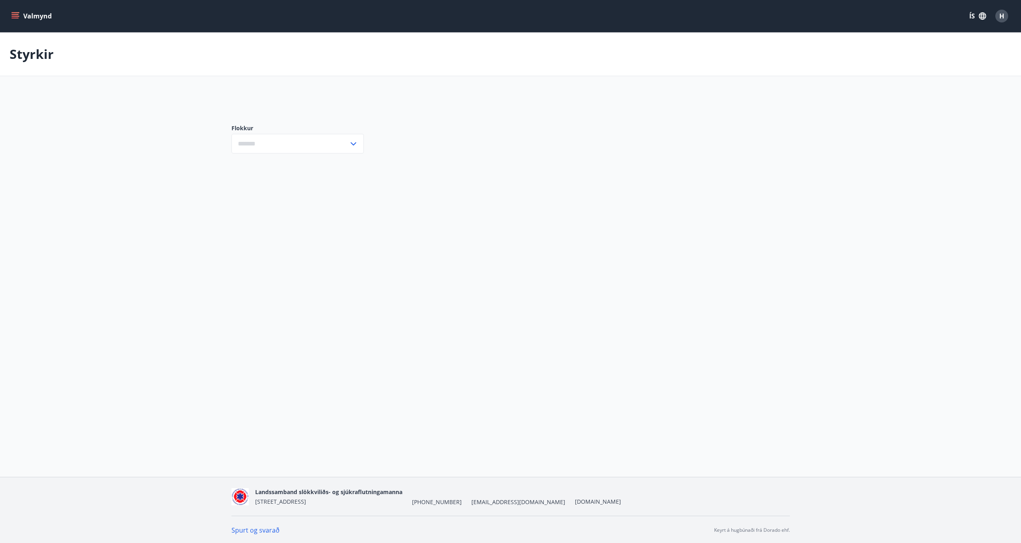
type input "***"
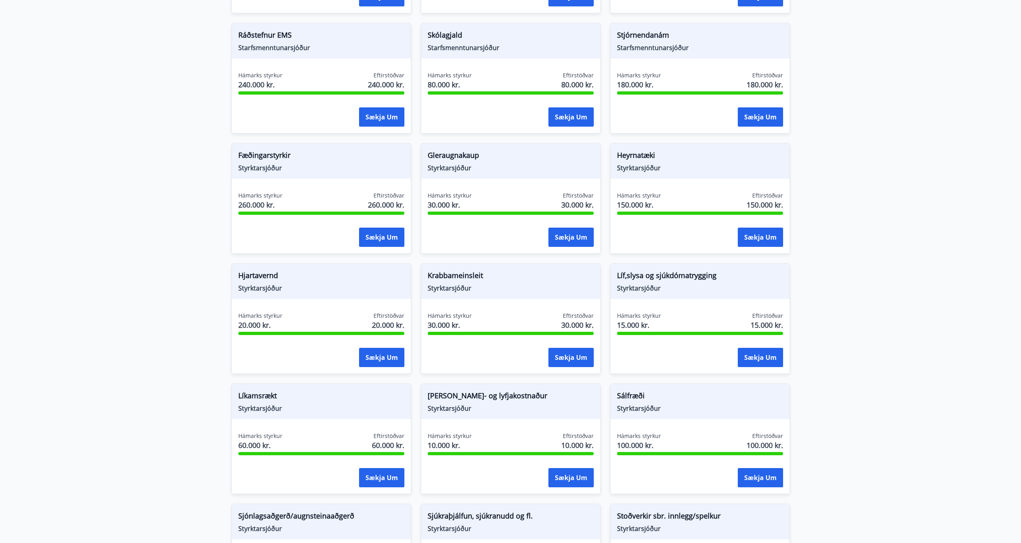
scroll to position [253, 0]
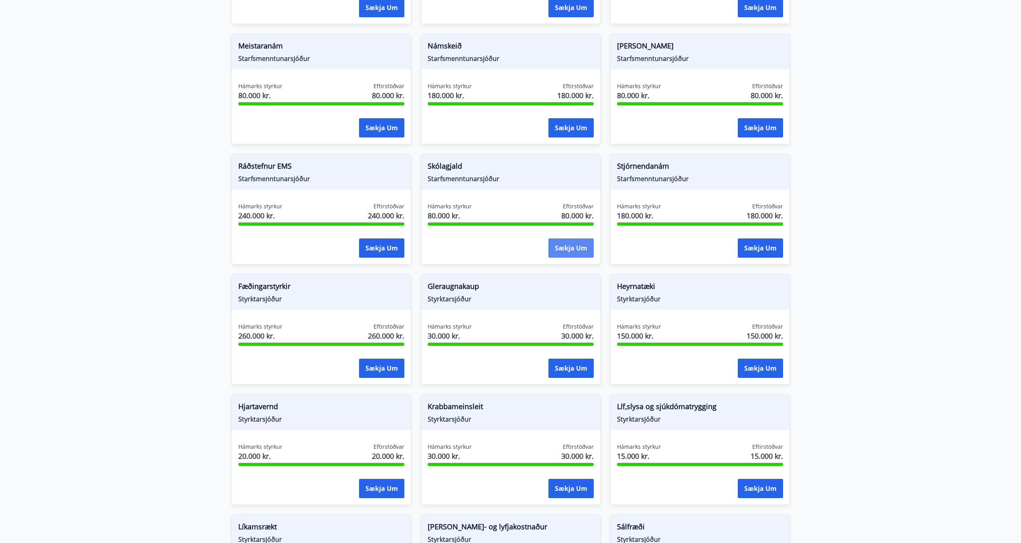
click at [570, 251] on button "Sækja um" at bounding box center [570, 248] width 45 height 19
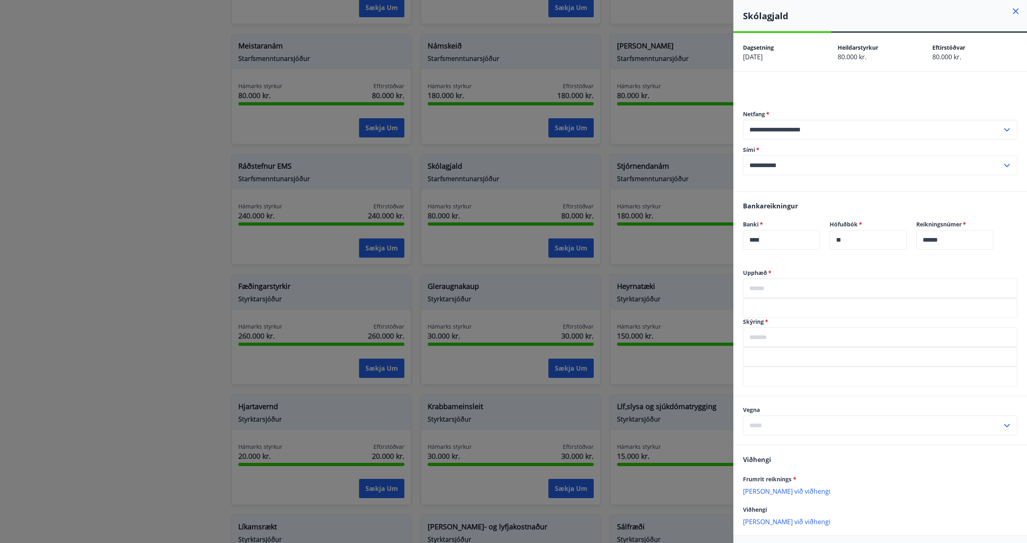
click at [186, 161] on div at bounding box center [513, 271] width 1027 height 543
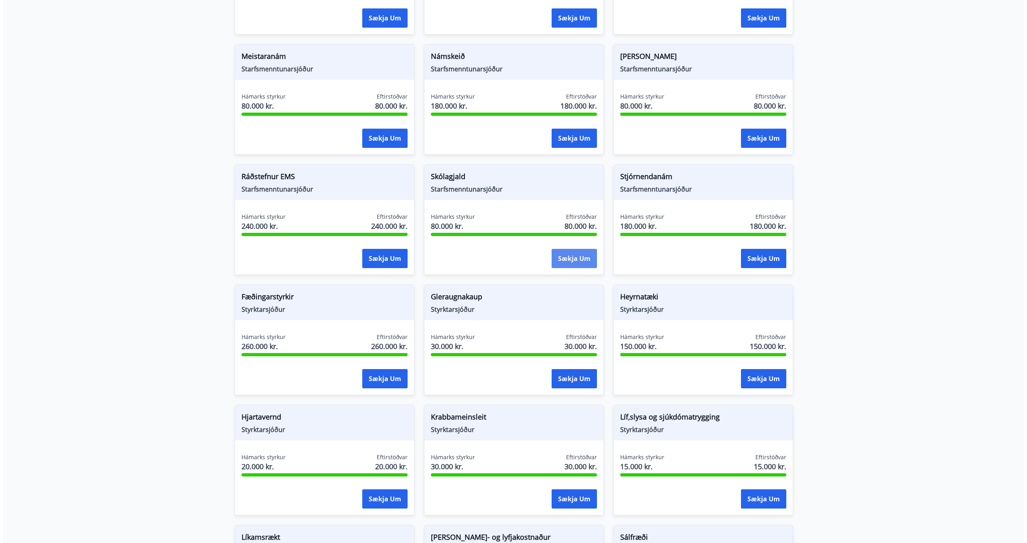
scroll to position [233, 0]
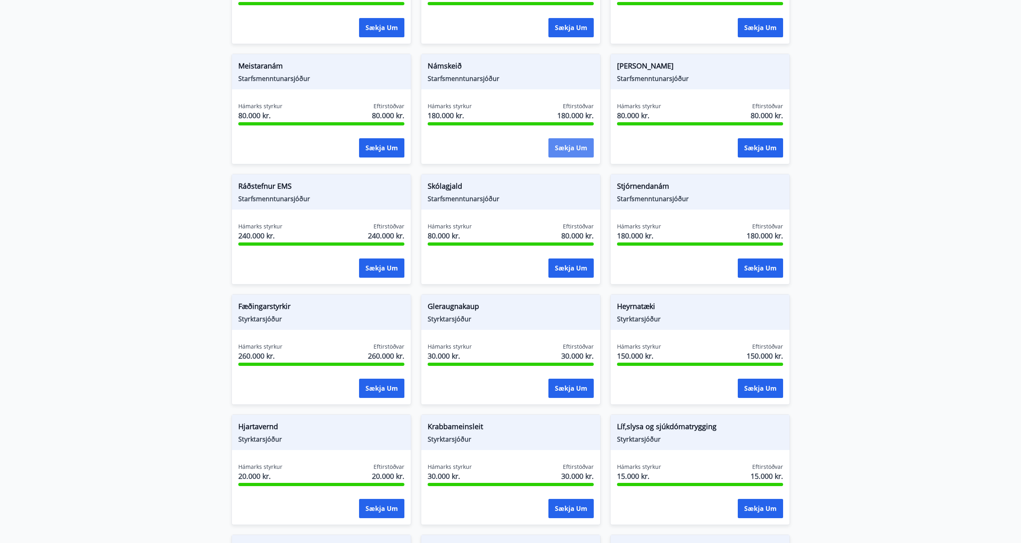
click at [558, 149] on button "Sækja um" at bounding box center [570, 147] width 45 height 19
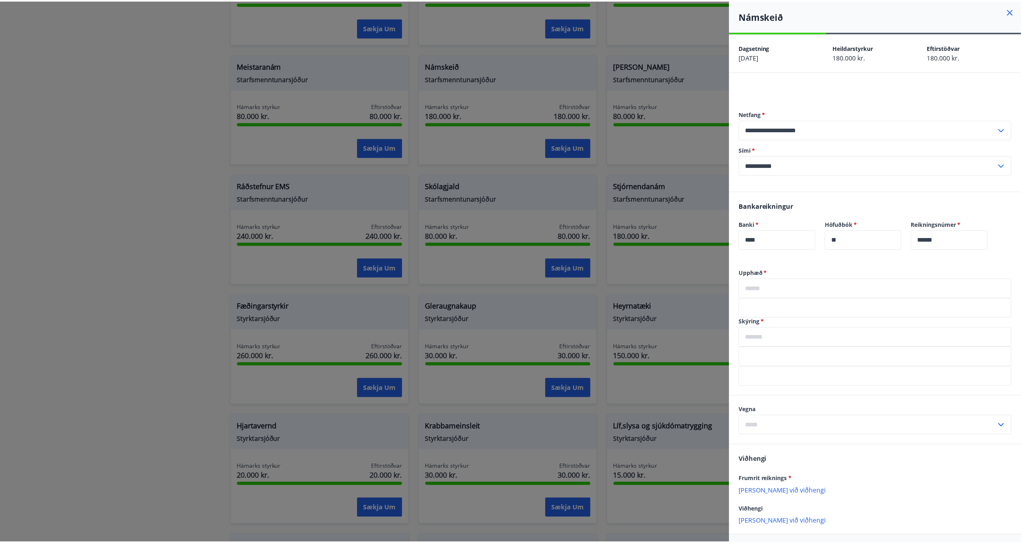
scroll to position [2, 0]
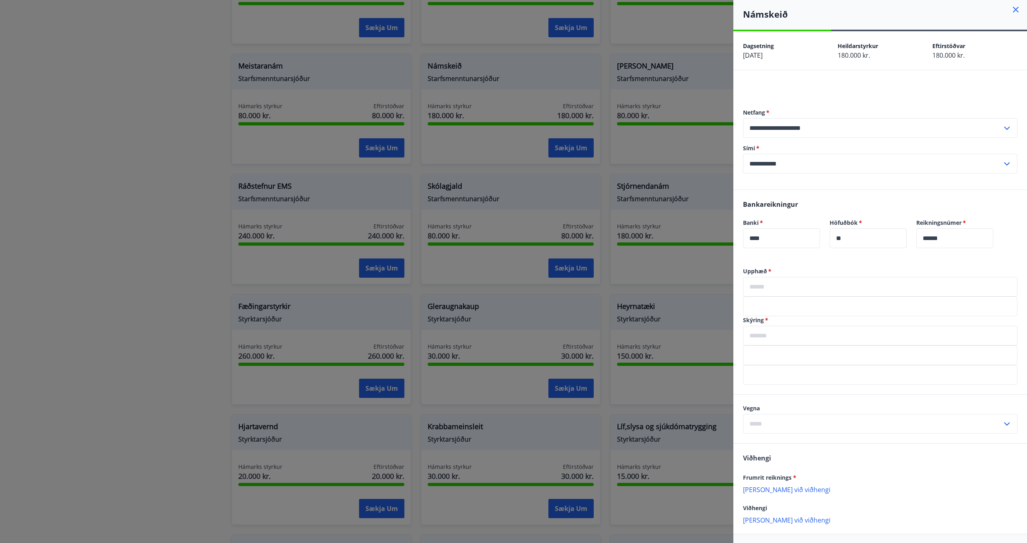
click at [1002, 421] on icon at bounding box center [1007, 425] width 10 height 10
click at [781, 492] on p "[PERSON_NAME] við viðhengi" at bounding box center [880, 490] width 274 height 8
drag, startPoint x: 100, startPoint y: 79, endPoint x: 95, endPoint y: 80, distance: 5.5
click at [100, 78] on div at bounding box center [513, 271] width 1027 height 543
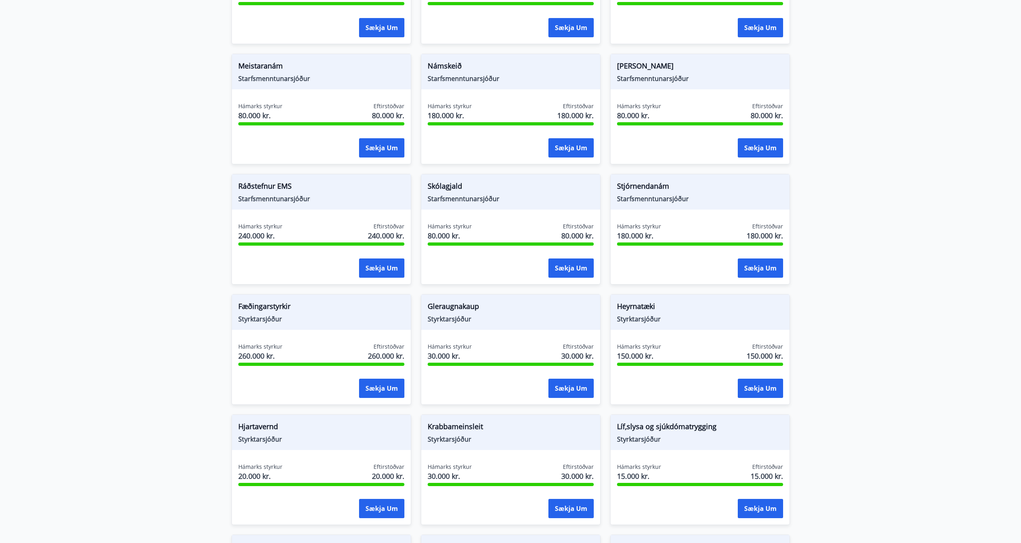
scroll to position [0, 0]
